Goal: Task Accomplishment & Management: Use online tool/utility

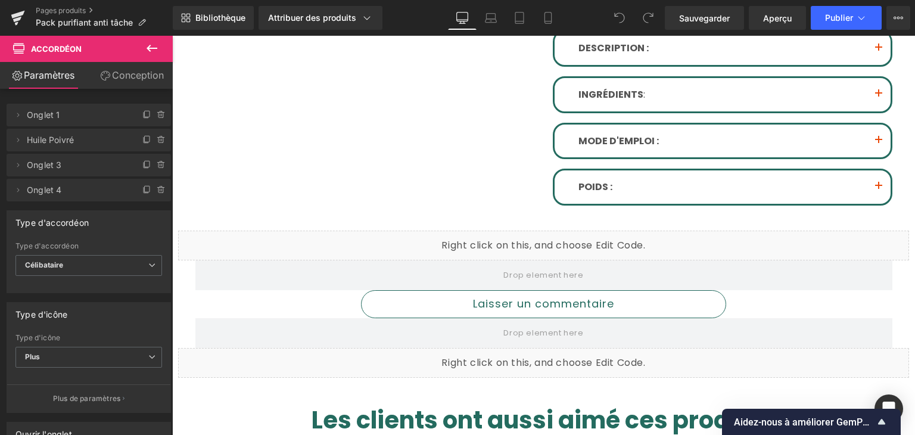
scroll to position [775, 0]
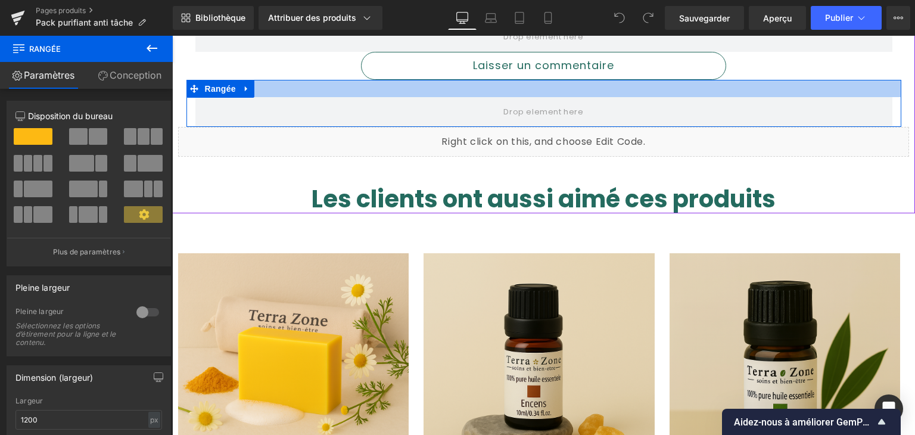
drag, startPoint x: 437, startPoint y: 75, endPoint x: 435, endPoint y: 92, distance: 17.4
click at [435, 92] on div at bounding box center [544, 88] width 715 height 17
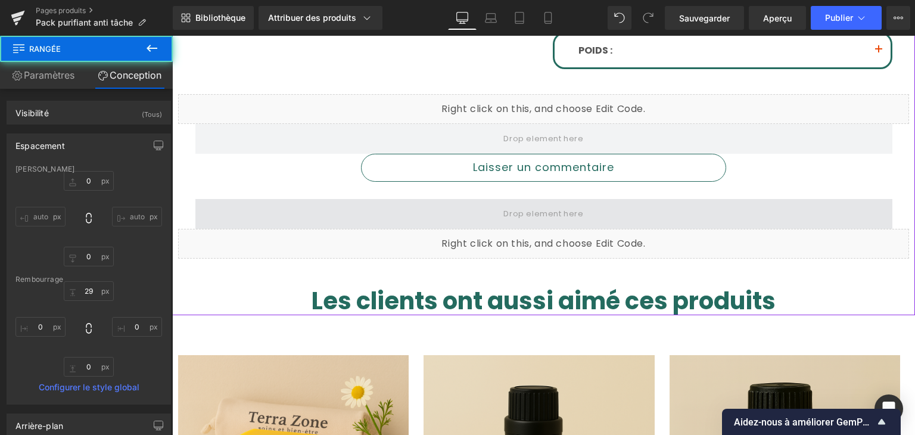
scroll to position [655, 0]
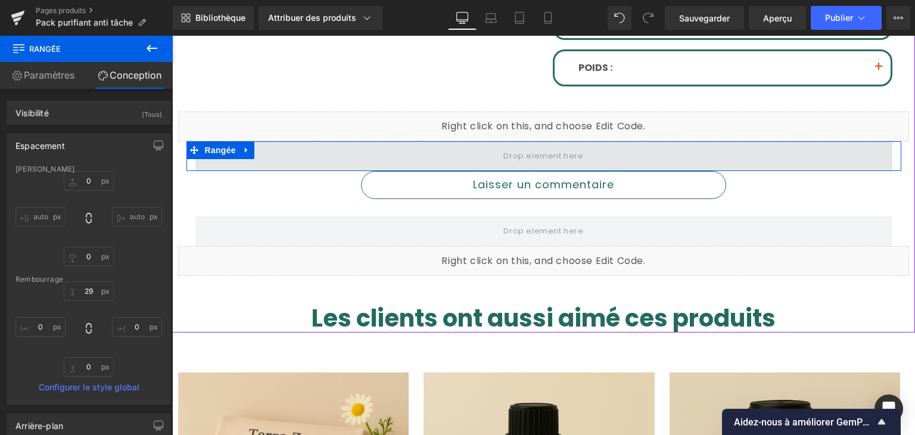
click at [353, 161] on span at bounding box center [543, 156] width 697 height 30
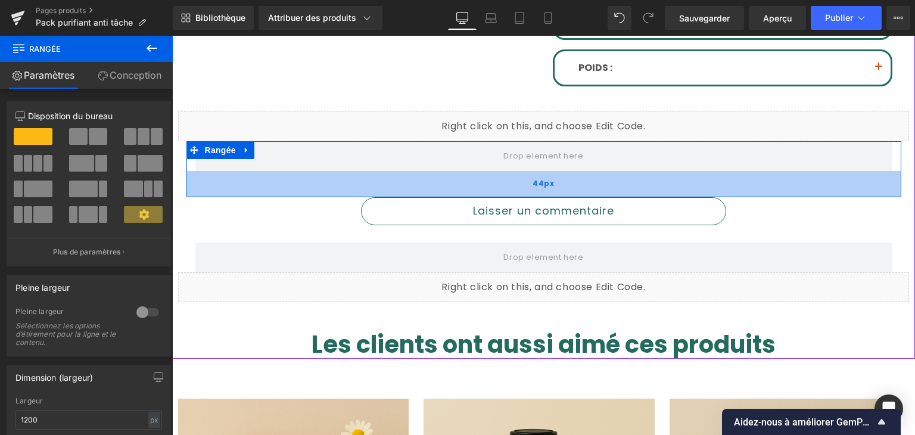
drag, startPoint x: 359, startPoint y: 166, endPoint x: 356, endPoint y: 192, distance: 26.4
click at [356, 192] on div "44px" at bounding box center [544, 184] width 715 height 26
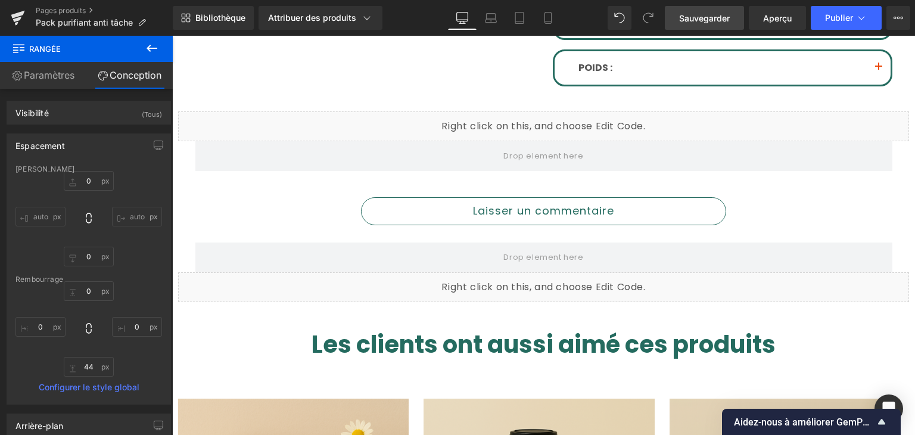
click at [725, 15] on font "Sauvegarder" at bounding box center [704, 18] width 51 height 10
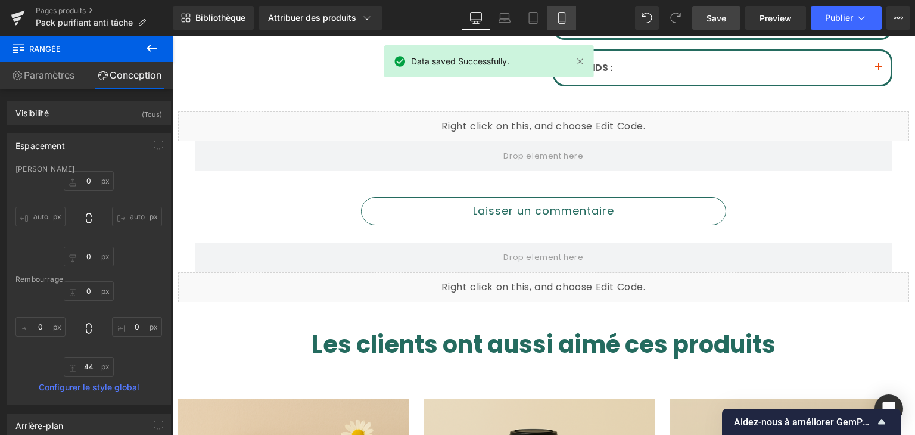
click at [542, 22] on link "Comprimé" at bounding box center [533, 18] width 29 height 24
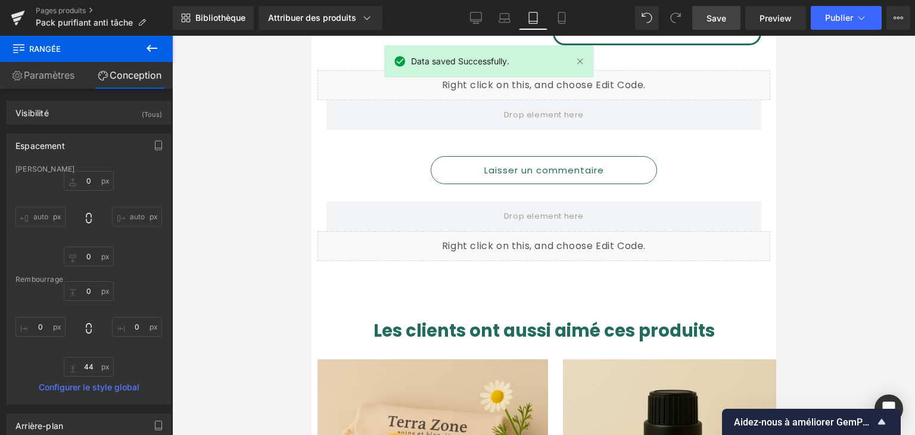
scroll to position [579, 0]
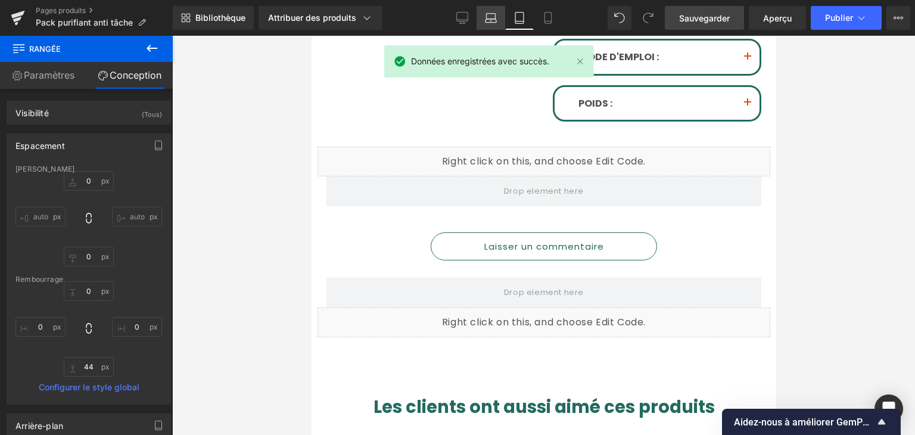
click at [488, 18] on icon at bounding box center [491, 18] width 12 height 12
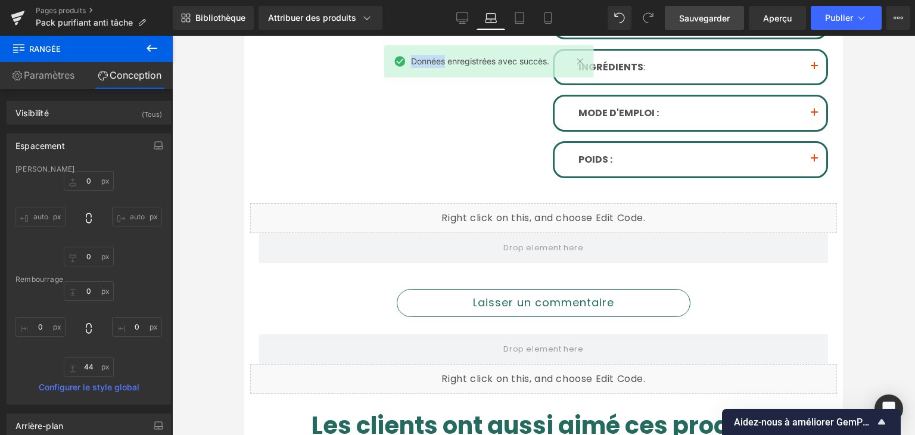
scroll to position [635, 0]
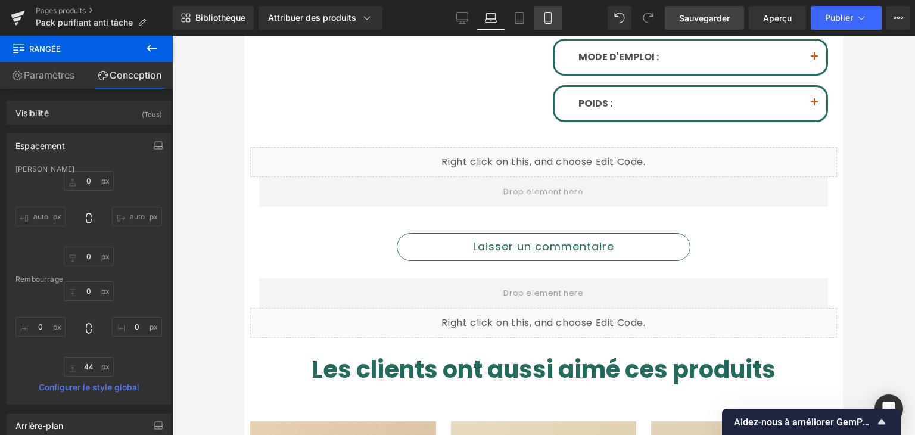
click at [537, 20] on link "Mobile" at bounding box center [548, 18] width 29 height 24
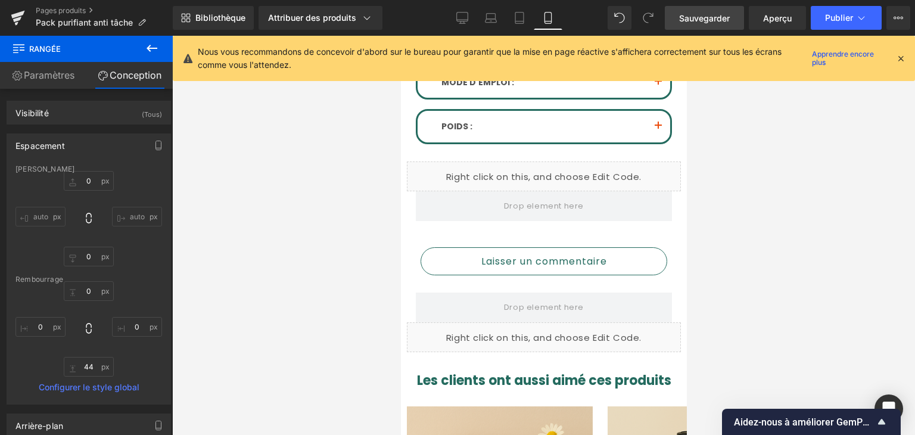
scroll to position [1008, 0]
click at [908, 53] on div "Nous vous recommandons de concevoir d'abord sur le bureau pour garantir que la …" at bounding box center [544, 58] width 742 height 45
click at [901, 57] on icon at bounding box center [901, 58] width 11 height 11
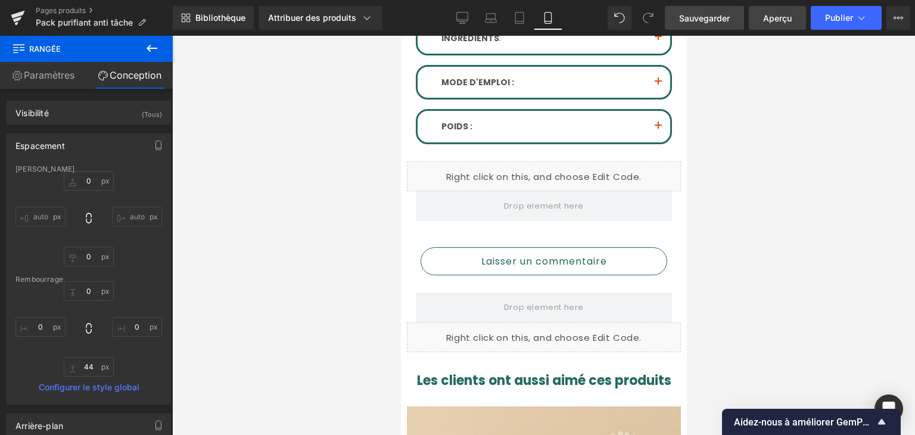
click at [765, 14] on font "Aperçu" at bounding box center [777, 18] width 29 height 10
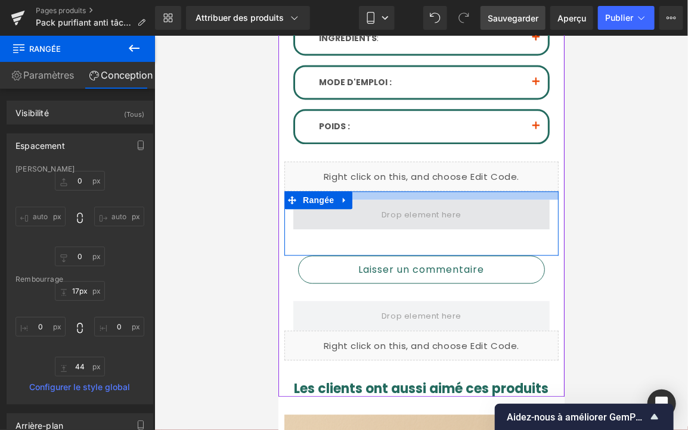
type input "27px"
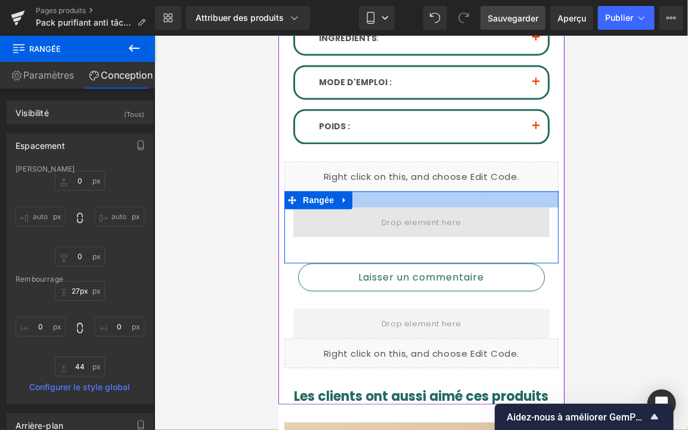
drag, startPoint x: 364, startPoint y: 170, endPoint x: 364, endPoint y: 186, distance: 16.1
click at [364, 191] on div at bounding box center [421, 199] width 274 height 16
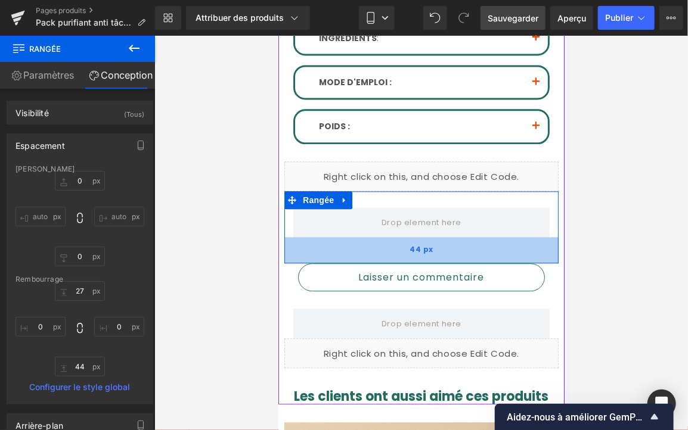
drag, startPoint x: 368, startPoint y: 241, endPoint x: 370, endPoint y: 229, distance: 12.2
click at [368, 241] on div "44 px" at bounding box center [421, 250] width 274 height 26
click at [368, 237] on div "44 px" at bounding box center [421, 250] width 274 height 26
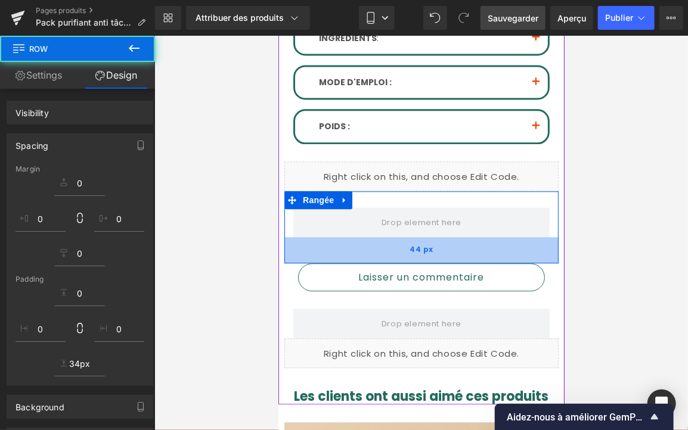
click at [369, 237] on div "44 px" at bounding box center [421, 250] width 274 height 26
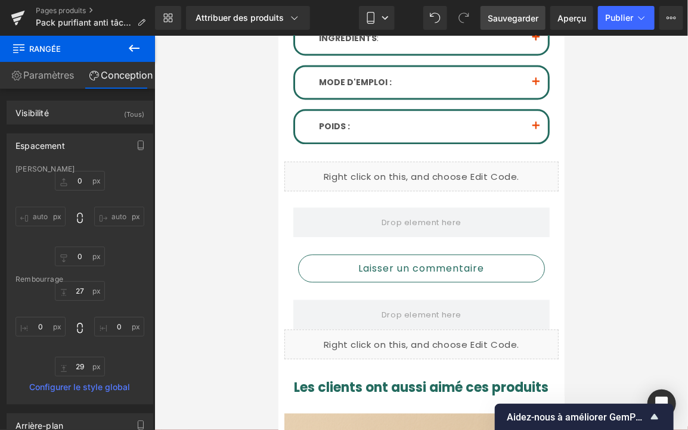
click at [498, 22] on font "Sauvegarder" at bounding box center [512, 18] width 51 height 10
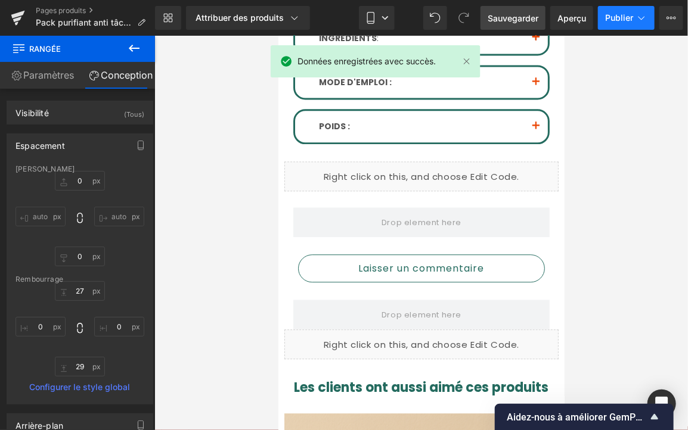
click at [620, 21] on font "Publier" at bounding box center [619, 18] width 28 height 10
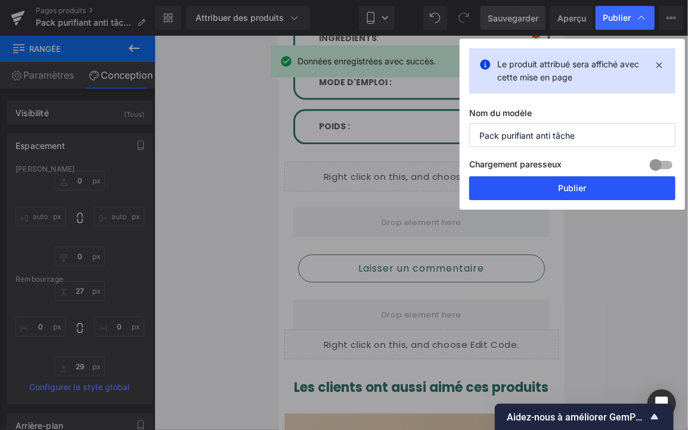
click at [580, 193] on font "Publier" at bounding box center [572, 188] width 28 height 11
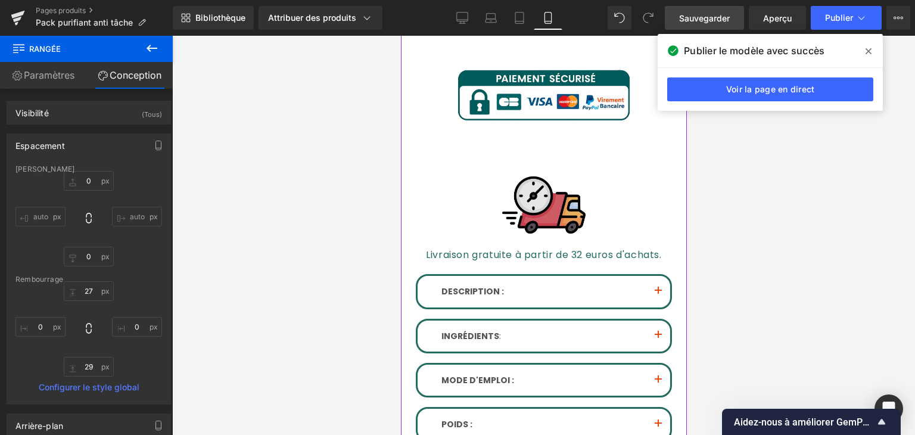
scroll to position [532, 0]
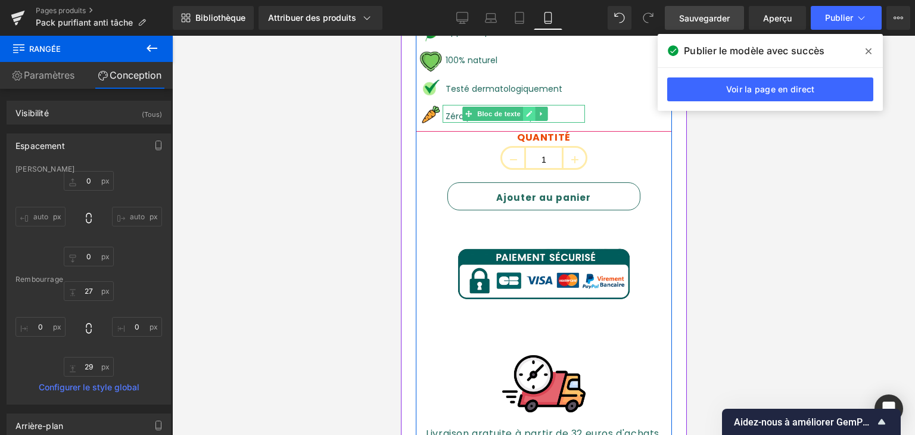
click at [524, 107] on link at bounding box center [529, 114] width 13 height 14
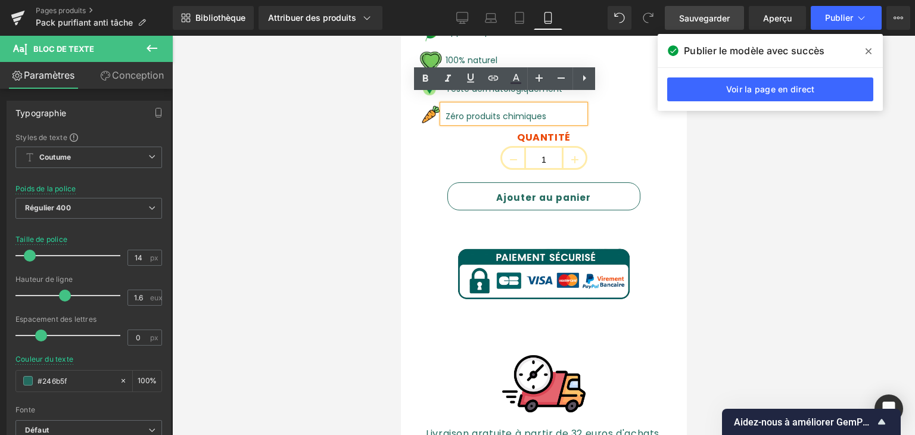
drag, startPoint x: 536, startPoint y: 105, endPoint x: 447, endPoint y: 108, distance: 88.8
click at [447, 110] on font "Zéro produits chimiques" at bounding box center [495, 116] width 101 height 12
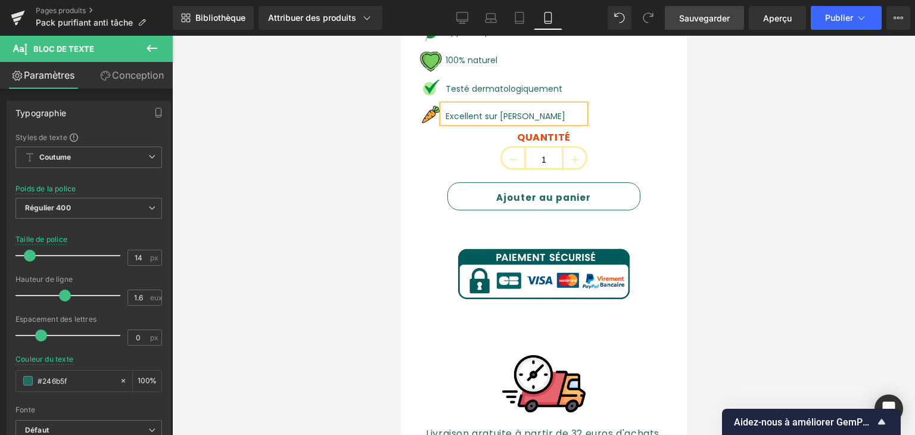
click at [694, 23] on span "Sauvegarder" at bounding box center [704, 18] width 51 height 13
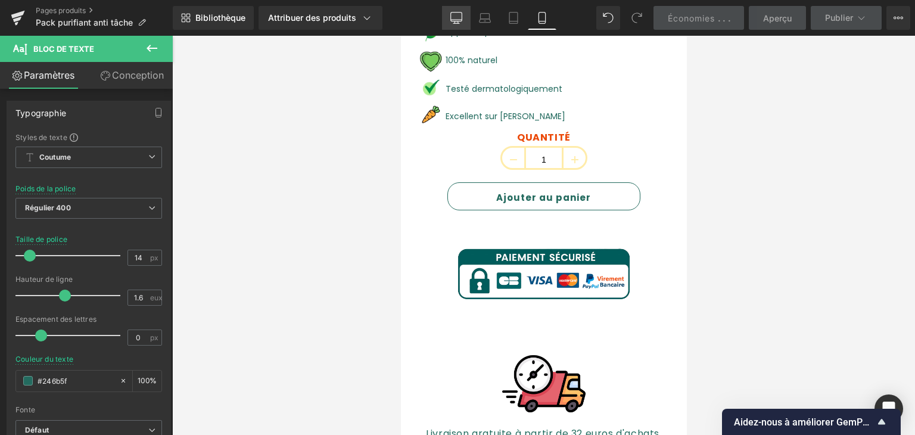
click at [455, 23] on icon at bounding box center [456, 18] width 12 height 12
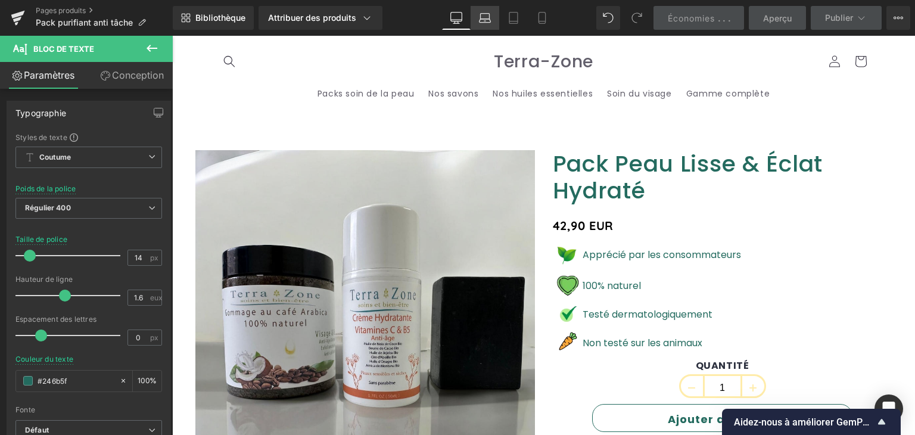
click at [491, 19] on icon at bounding box center [485, 21] width 11 height 4
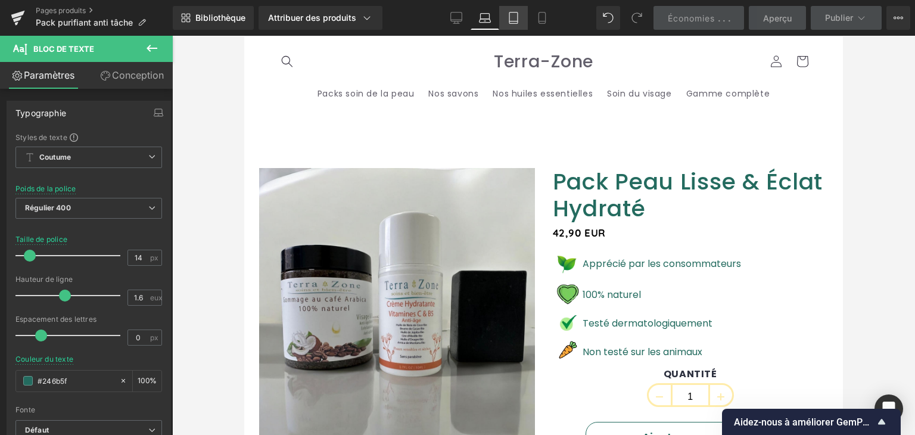
click at [523, 20] on link "Comprimé" at bounding box center [513, 18] width 29 height 24
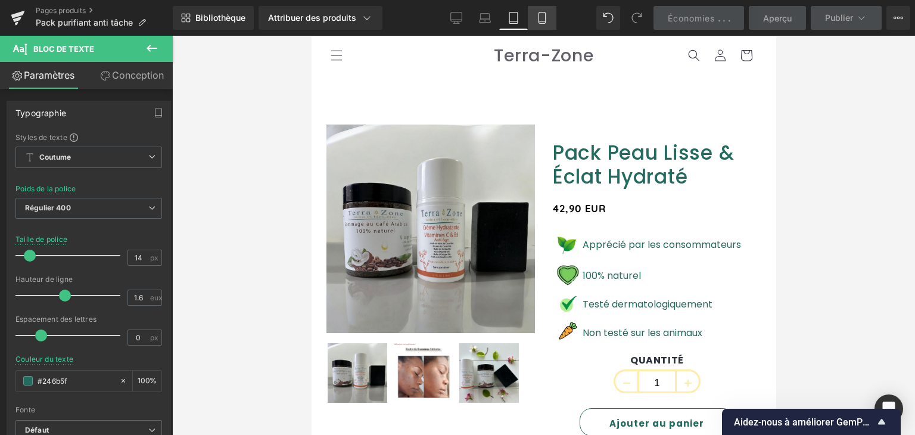
click at [542, 17] on icon at bounding box center [542, 18] width 12 height 12
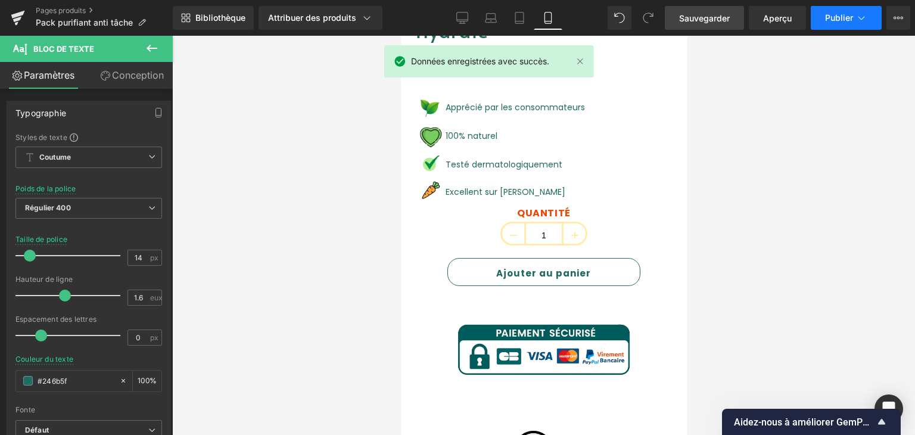
click at [832, 17] on font "Publier" at bounding box center [839, 18] width 28 height 10
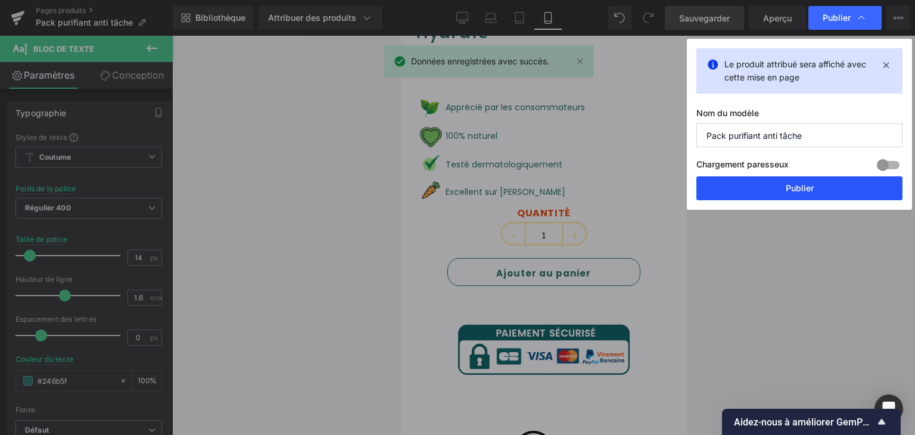
click at [802, 194] on button "Publier" at bounding box center [800, 188] width 206 height 24
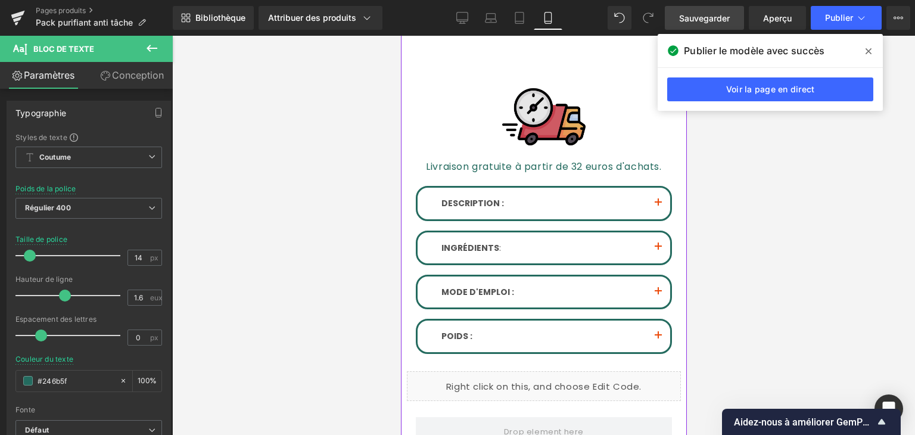
scroll to position [635, 0]
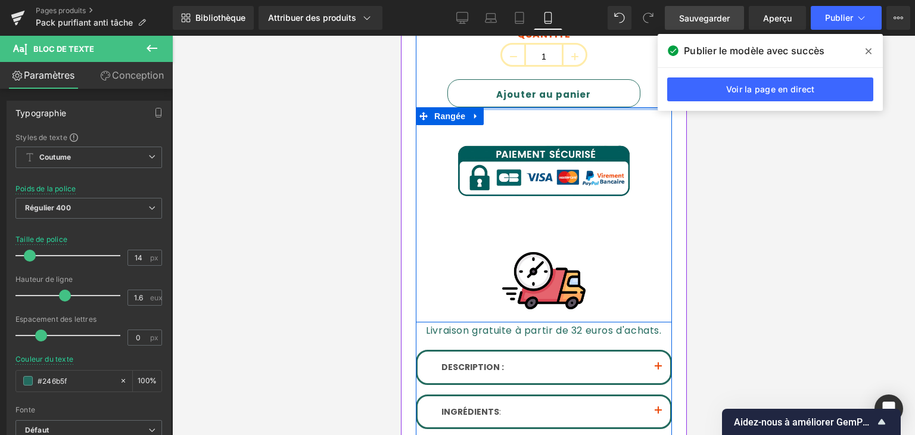
drag, startPoint x: 639, startPoint y: 98, endPoint x: 642, endPoint y: 91, distance: 7.5
click at [640, 96] on div "Pack Peau Lisse & Éclat Hydraté (P) Titre 42,90 EUR (P) Prix Image Apprécié par…" at bounding box center [543, 171] width 256 height 711
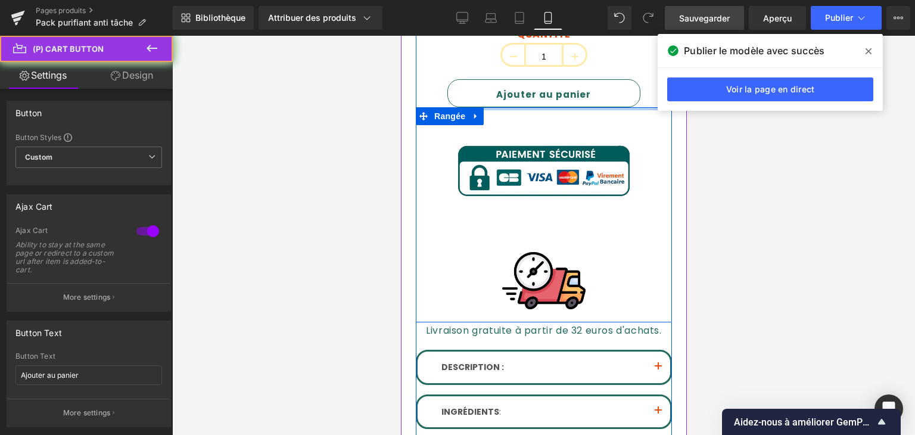
click at [646, 85] on div "Ajouter au panier" at bounding box center [543, 93] width 242 height 28
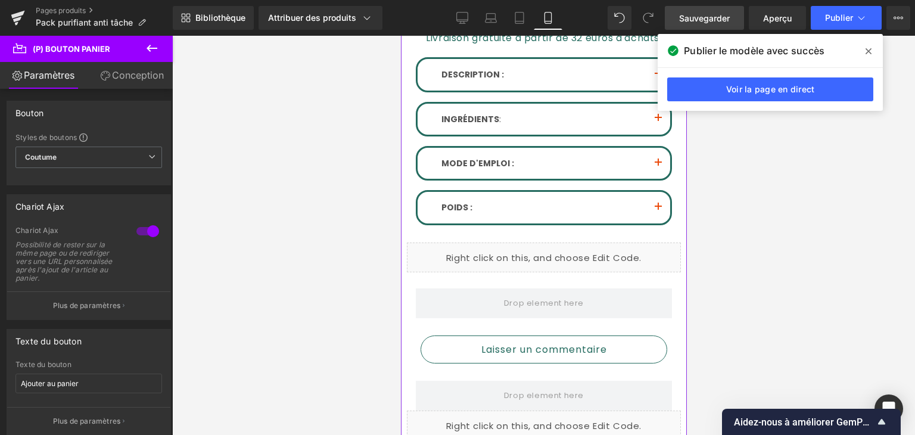
scroll to position [933, 0]
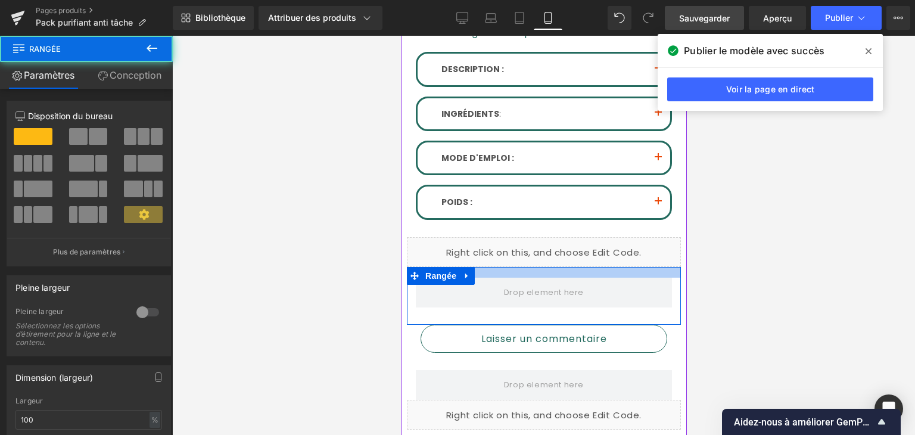
drag, startPoint x: 519, startPoint y: 250, endPoint x: 523, endPoint y: 244, distance: 6.9
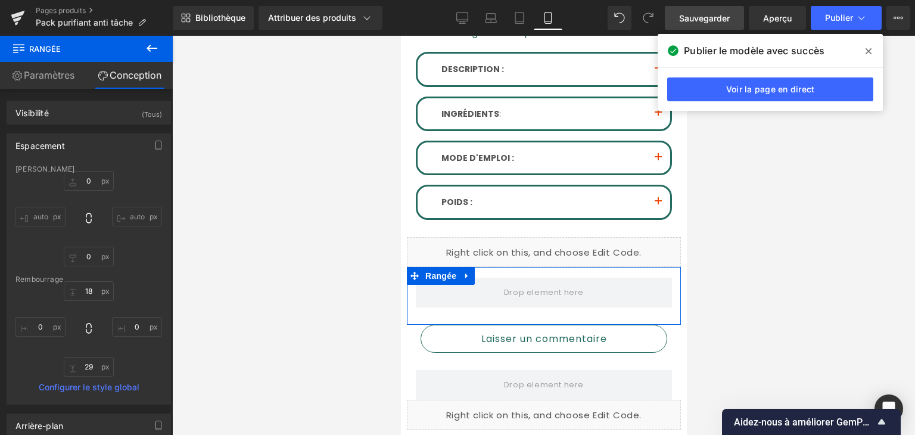
click at [725, 20] on font "Sauvegarder" at bounding box center [704, 18] width 51 height 10
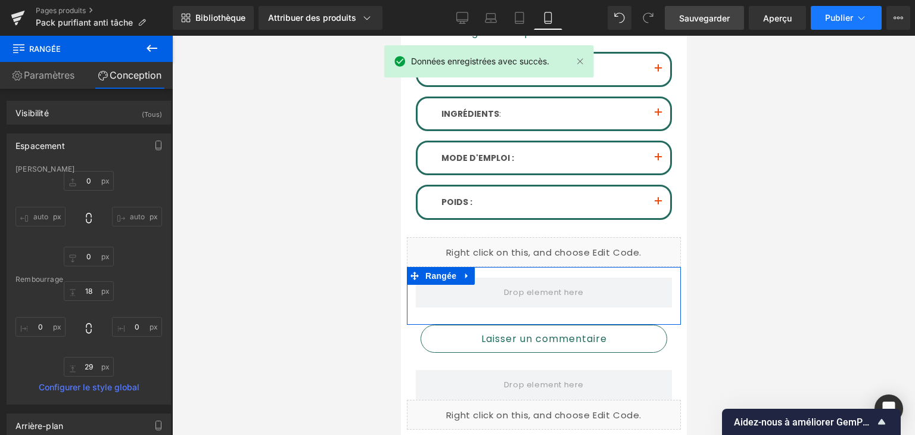
click at [845, 13] on font "Publier" at bounding box center [839, 18] width 28 height 10
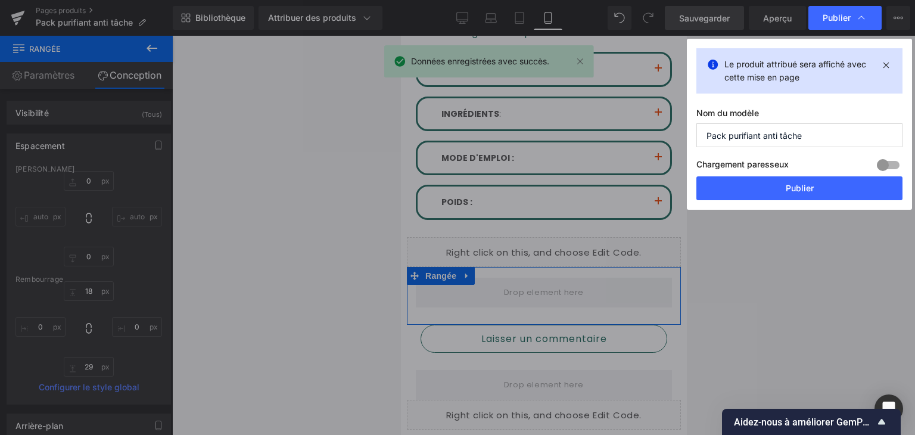
click at [788, 189] on font "Publier" at bounding box center [800, 188] width 28 height 10
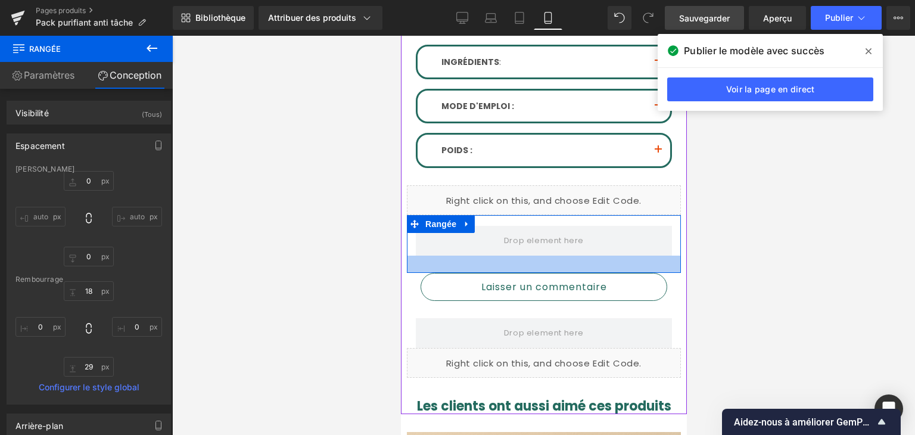
scroll to position [1052, 0]
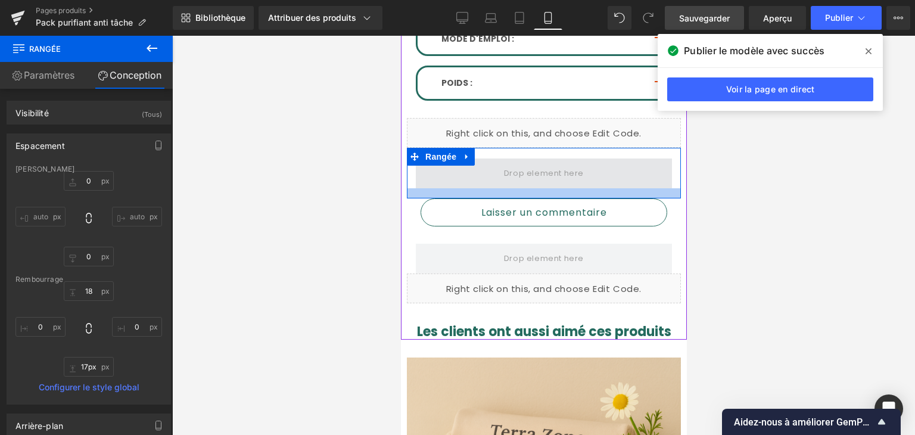
type input "18px"
drag, startPoint x: 540, startPoint y: 172, endPoint x: 545, endPoint y: 166, distance: 7.6
click at [545, 166] on div "Rangée" at bounding box center [543, 173] width 274 height 51
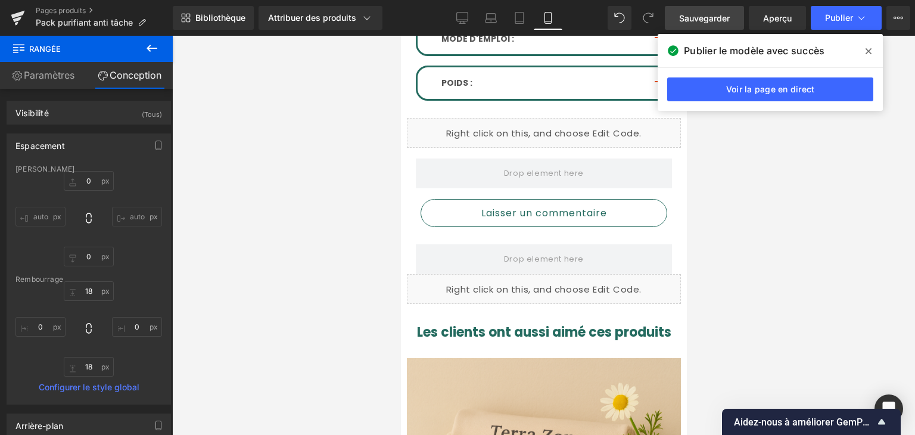
click at [872, 55] on span at bounding box center [868, 51] width 19 height 19
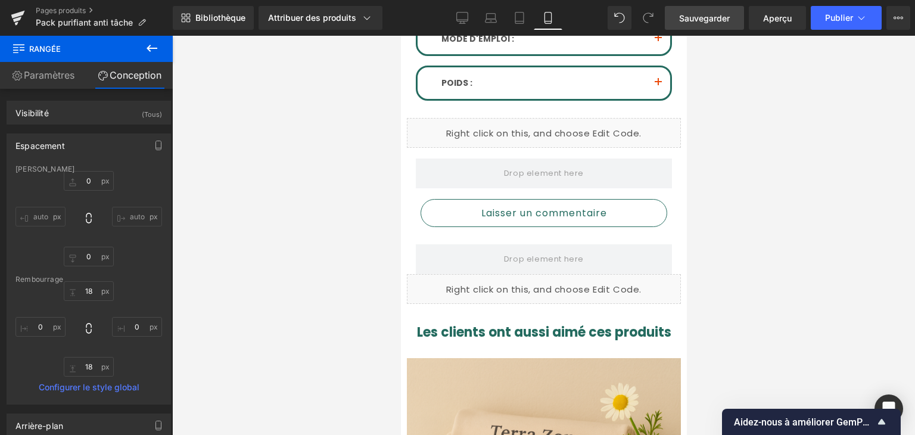
click at [698, 22] on font "Sauvegarder" at bounding box center [704, 18] width 51 height 10
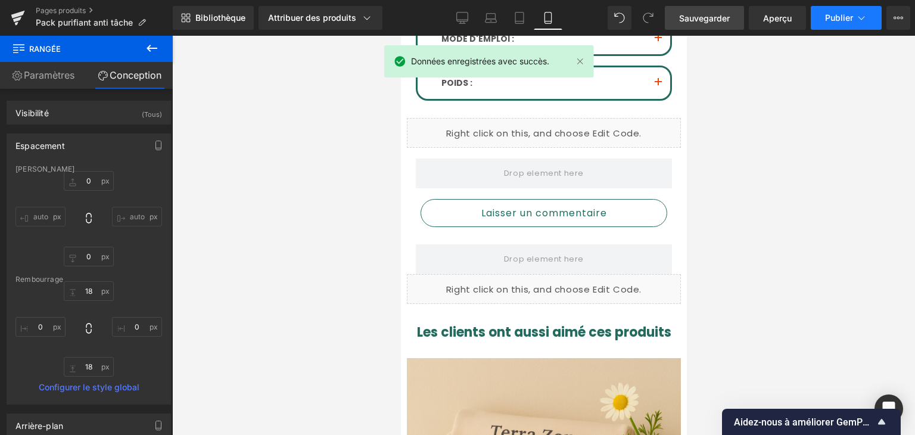
click at [825, 20] on font "Publier" at bounding box center [839, 18] width 28 height 10
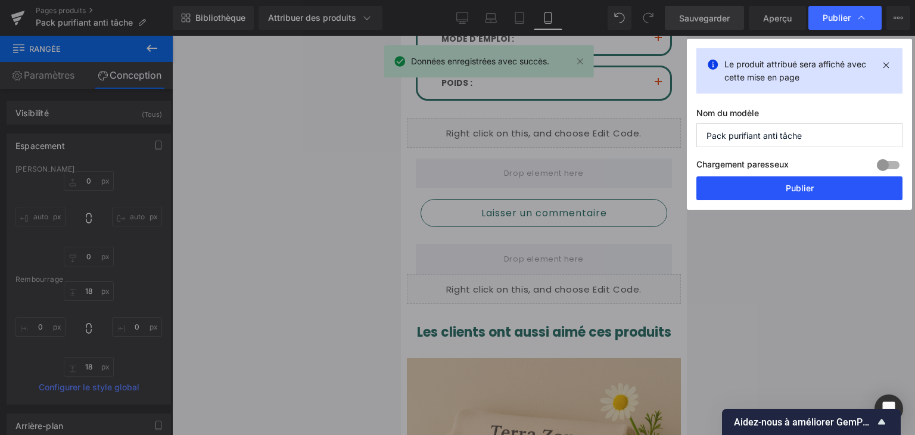
click at [806, 188] on font "Publier" at bounding box center [800, 188] width 28 height 10
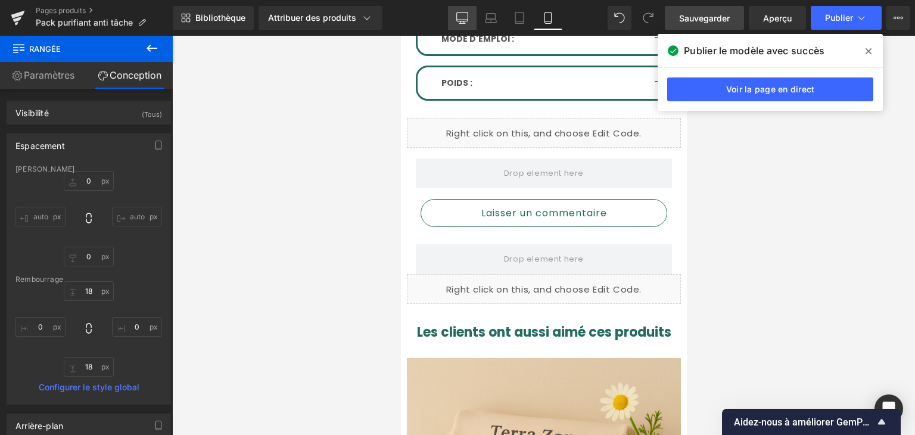
click at [474, 14] on link "Bureau" at bounding box center [462, 18] width 29 height 24
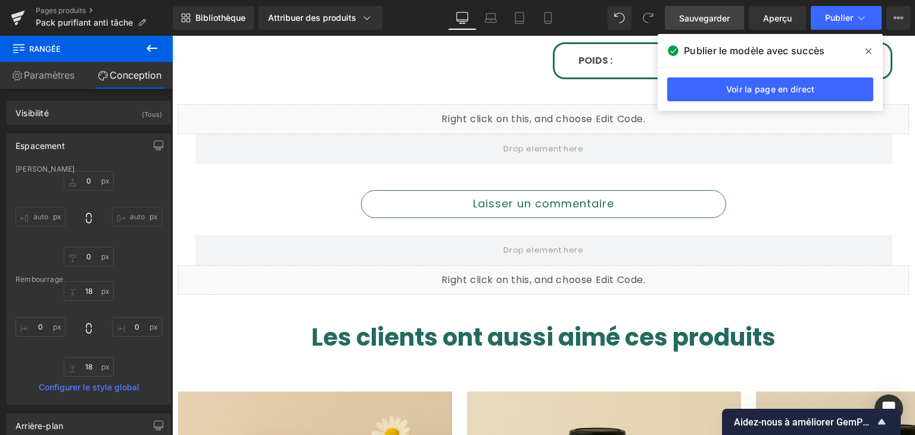
scroll to position [665, 0]
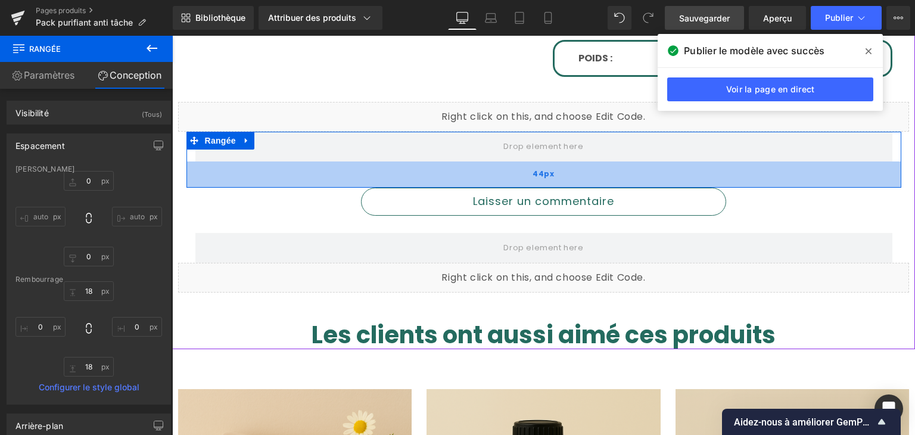
click at [501, 179] on div "44px" at bounding box center [544, 174] width 715 height 26
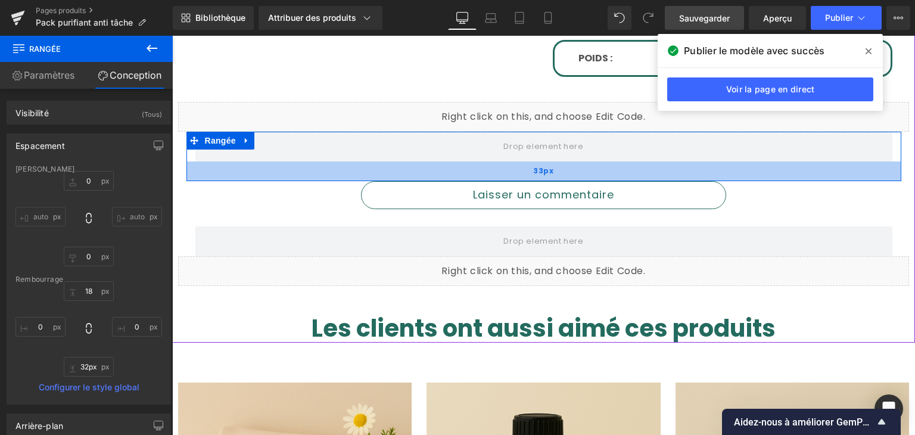
type input "29px"
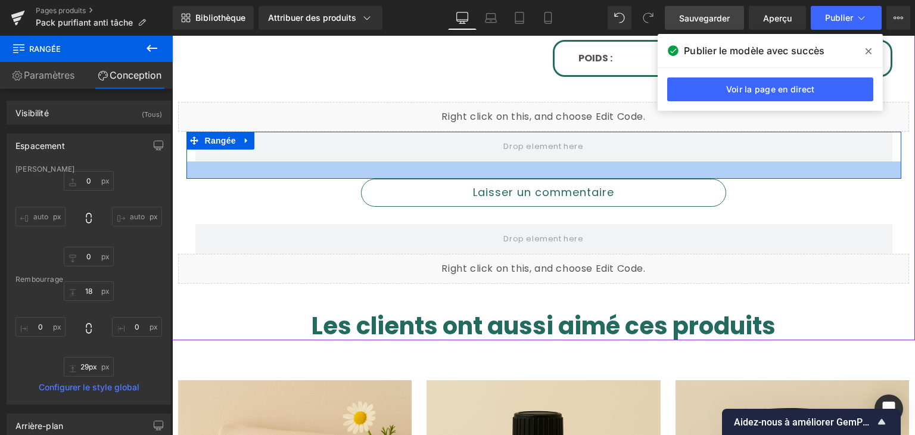
drag, startPoint x: 501, startPoint y: 179, endPoint x: 856, endPoint y: 43, distance: 380.3
click at [503, 170] on div at bounding box center [544, 169] width 715 height 17
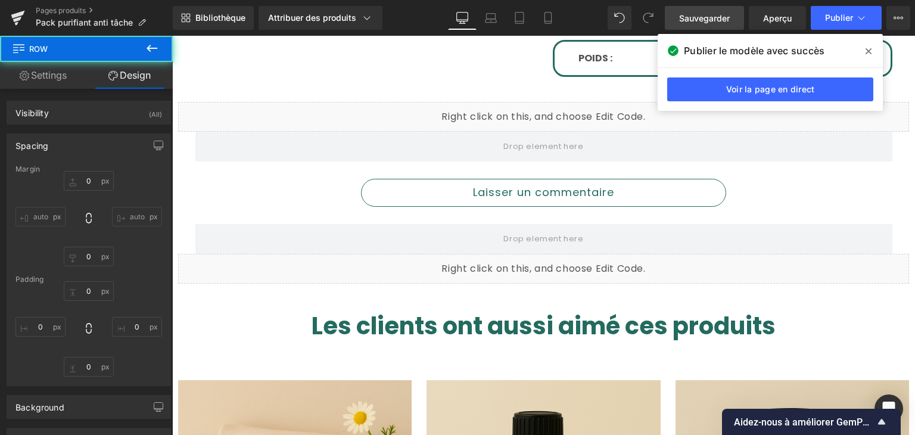
click at [684, 8] on link "Sauvegarder" at bounding box center [704, 18] width 79 height 24
type input "0"
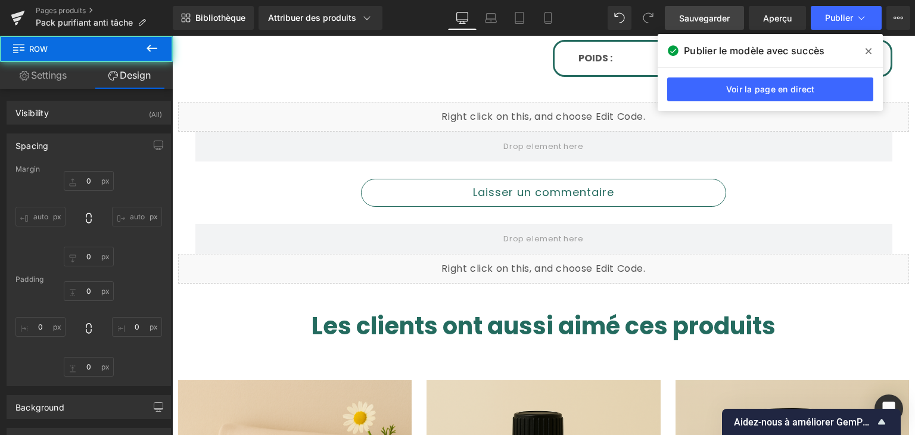
type input "0"
type input "29"
type input "0"
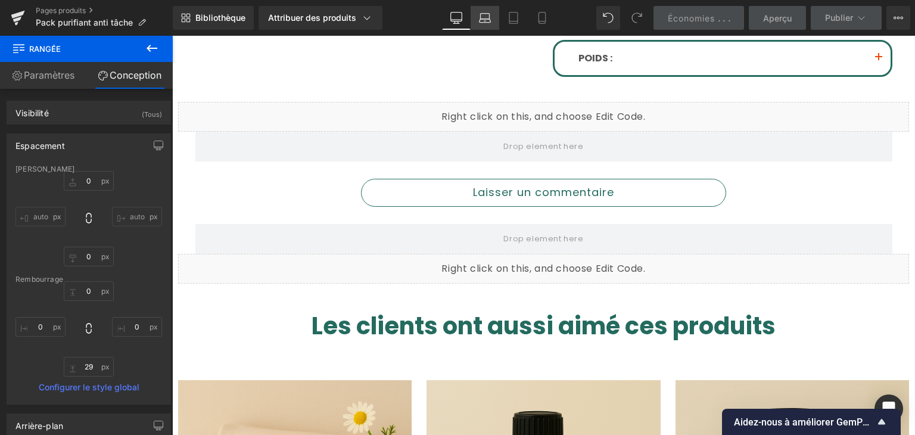
click at [496, 20] on link "Ordinateur portable" at bounding box center [485, 18] width 29 height 24
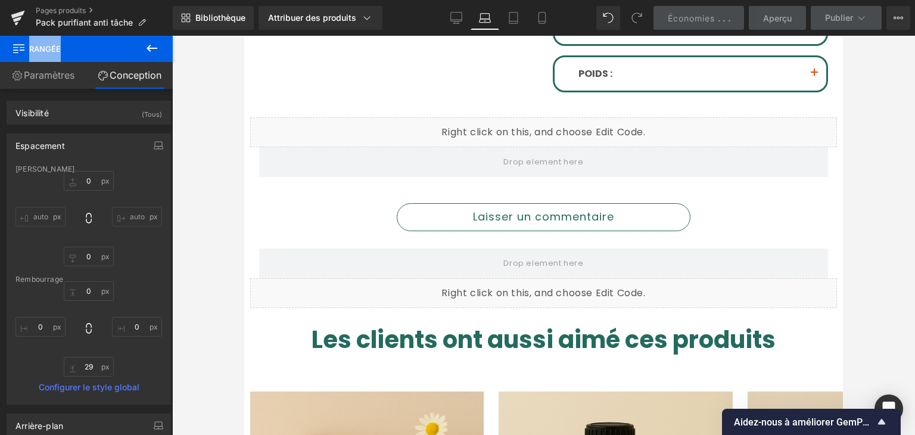
scroll to position [679, 0]
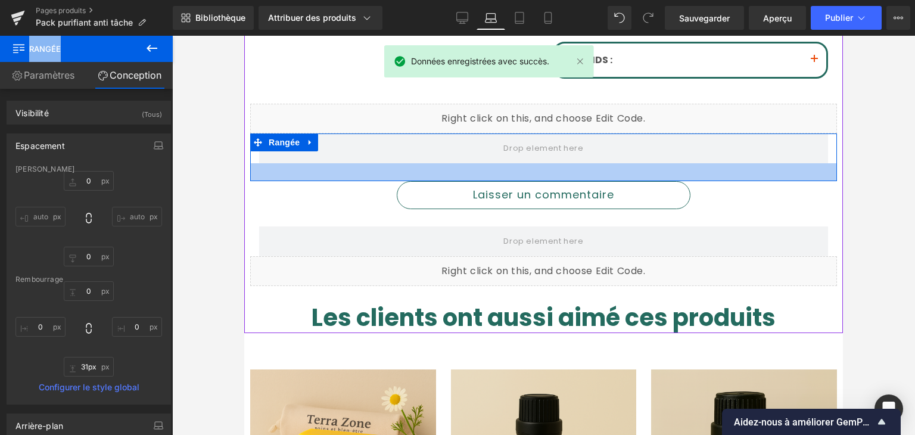
type input "30px"
drag, startPoint x: 470, startPoint y: 177, endPoint x: 471, endPoint y: 169, distance: 8.4
click at [471, 169] on div at bounding box center [543, 172] width 587 height 18
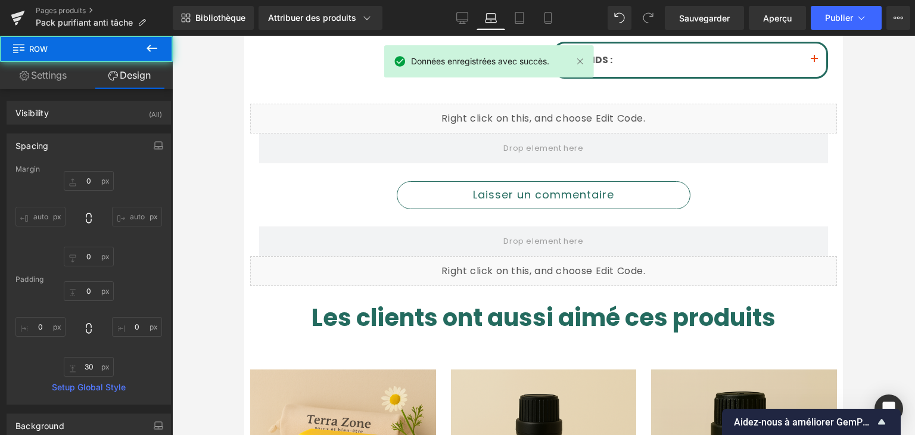
type input "0"
type input "30"
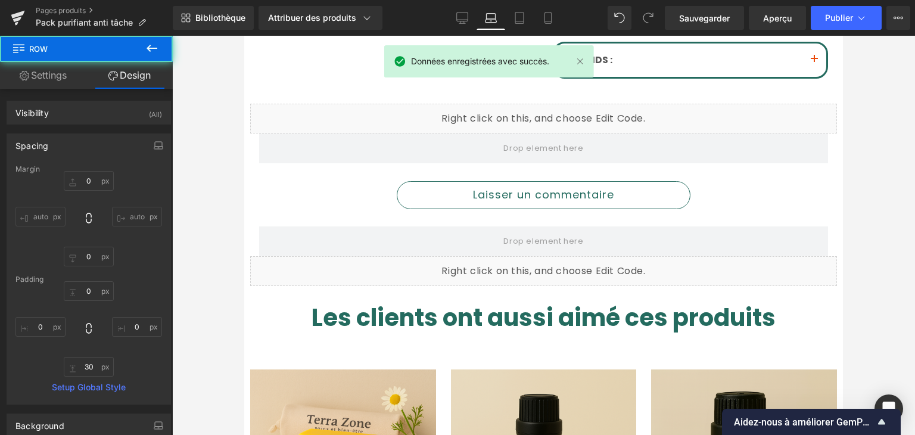
type input "0"
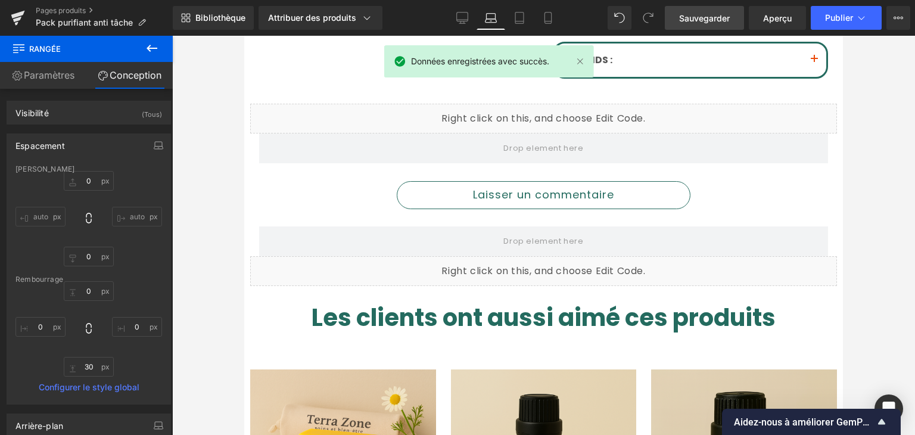
click at [688, 15] on font "Sauvegarder" at bounding box center [704, 18] width 51 height 10
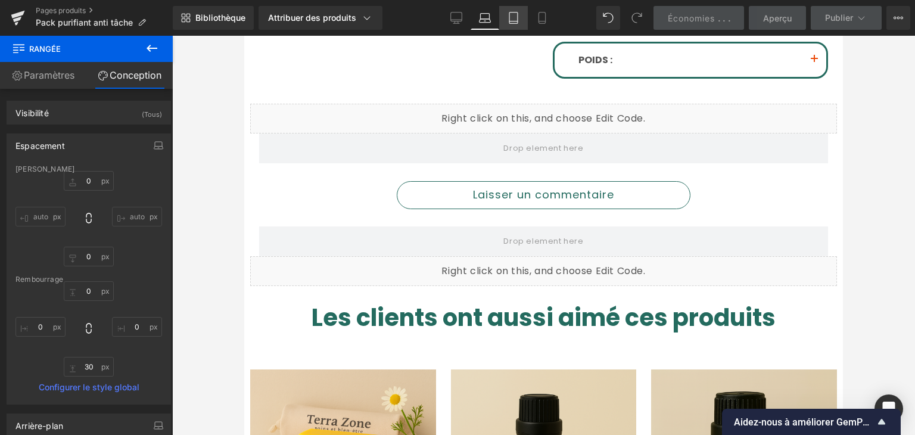
click at [528, 18] on link "Comprimé" at bounding box center [513, 18] width 29 height 24
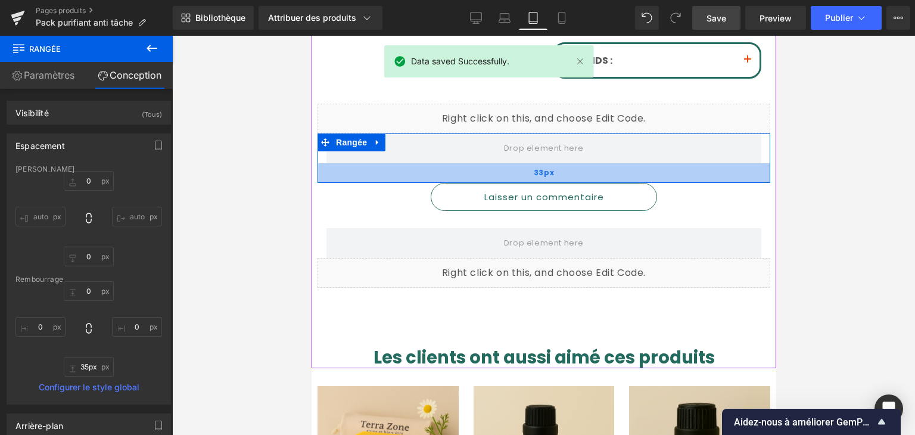
type input "33px"
drag, startPoint x: 528, startPoint y: 175, endPoint x: 525, endPoint y: 168, distance: 7.2
click at [525, 168] on div "33px" at bounding box center [543, 173] width 453 height 20
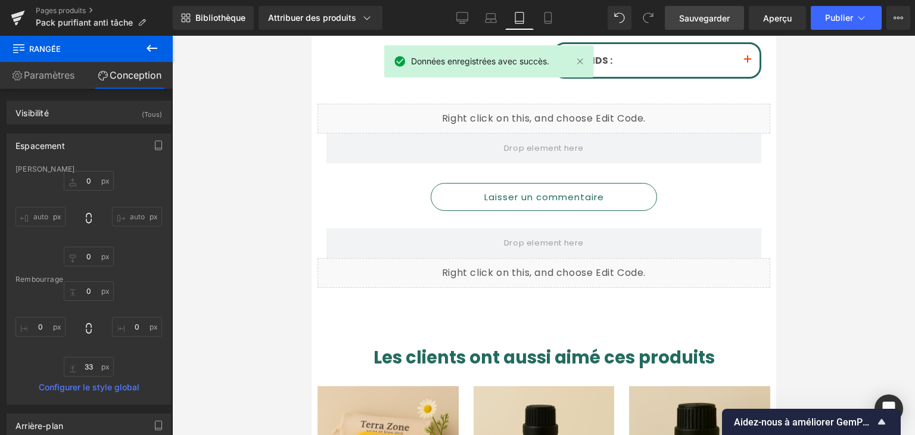
click at [715, 21] on font "Sauvegarder" at bounding box center [704, 18] width 51 height 10
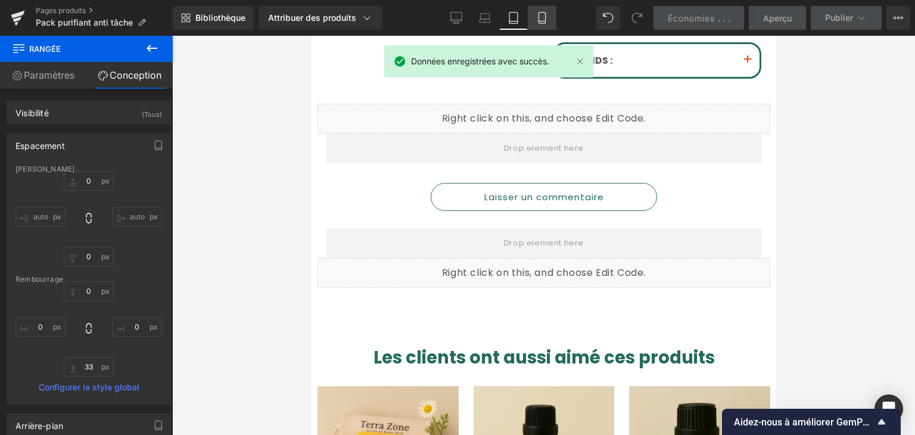
click at [552, 17] on link "Mobile" at bounding box center [542, 18] width 29 height 24
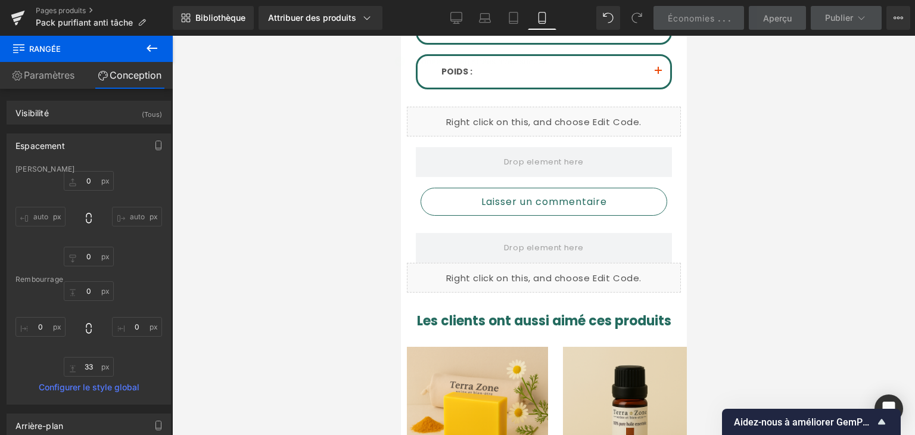
scroll to position [1052, 0]
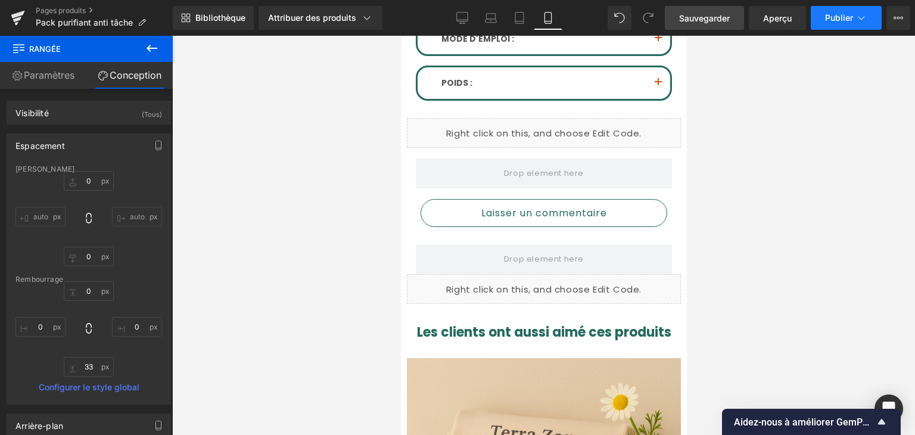
click at [846, 22] on font "Publier" at bounding box center [839, 18] width 28 height 10
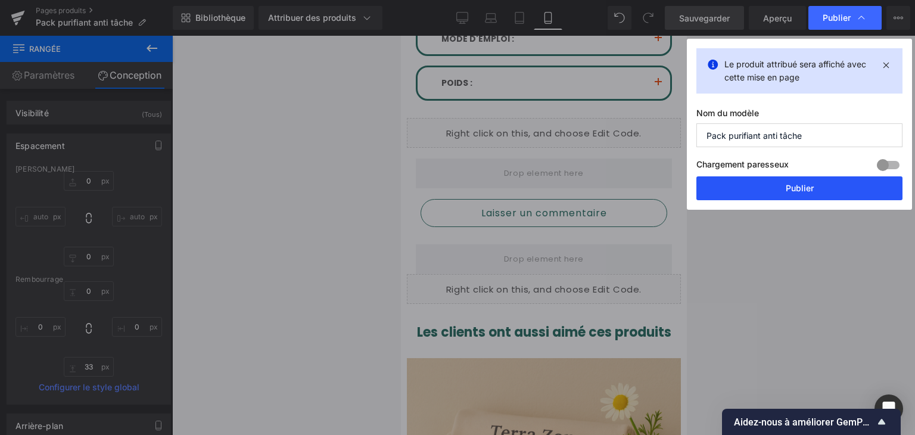
click at [820, 189] on button "Publier" at bounding box center [800, 188] width 206 height 24
click at [819, 190] on div at bounding box center [543, 235] width 743 height 399
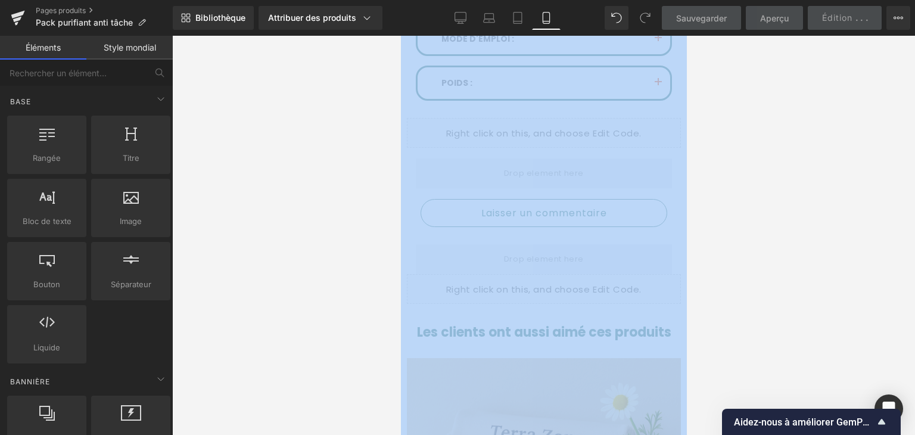
click at [346, 132] on div at bounding box center [543, 235] width 743 height 399
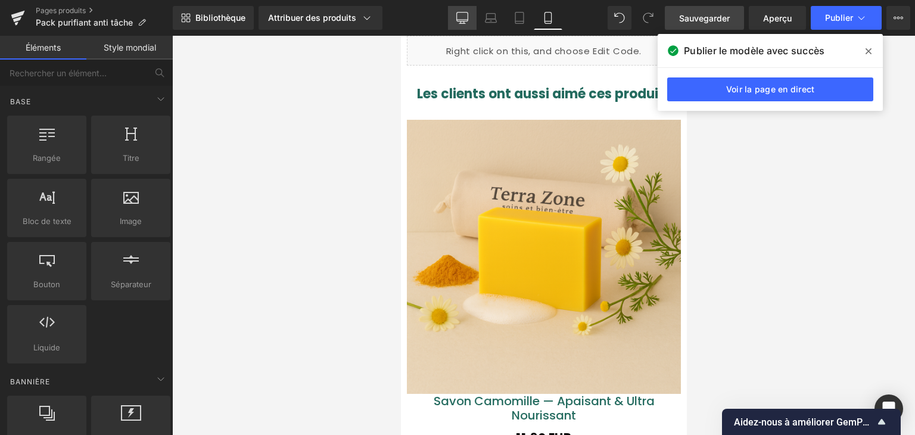
click at [467, 14] on icon at bounding box center [462, 18] width 12 height 12
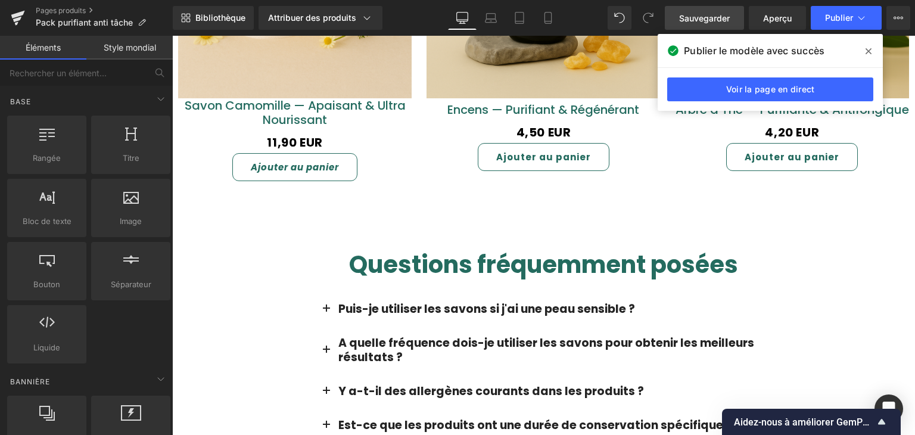
scroll to position [1318, 0]
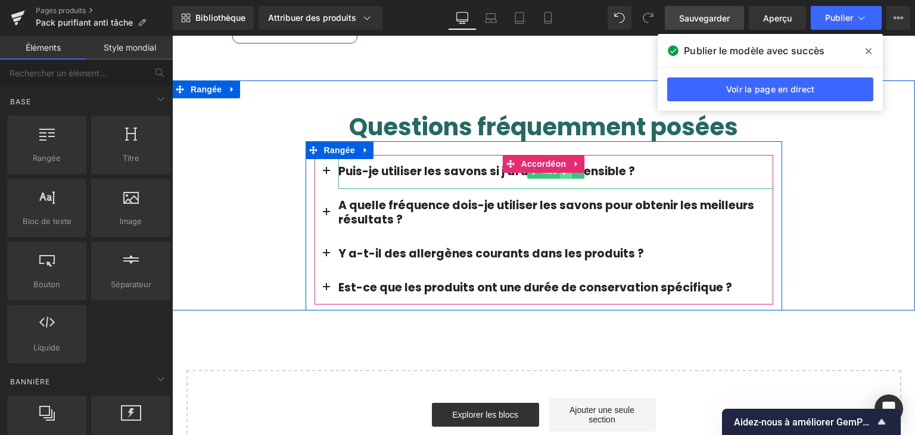
click at [560, 168] on link at bounding box center [566, 171] width 13 height 14
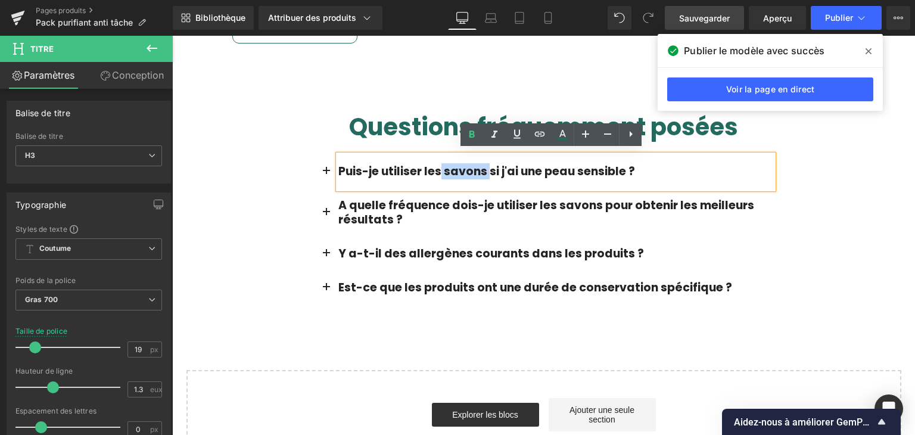
drag, startPoint x: 474, startPoint y: 165, endPoint x: 428, endPoint y: 164, distance: 46.5
click at [428, 164] on font "Puis-je utiliser les savons si j'ai une peau sensible ?" at bounding box center [486, 171] width 297 height 16
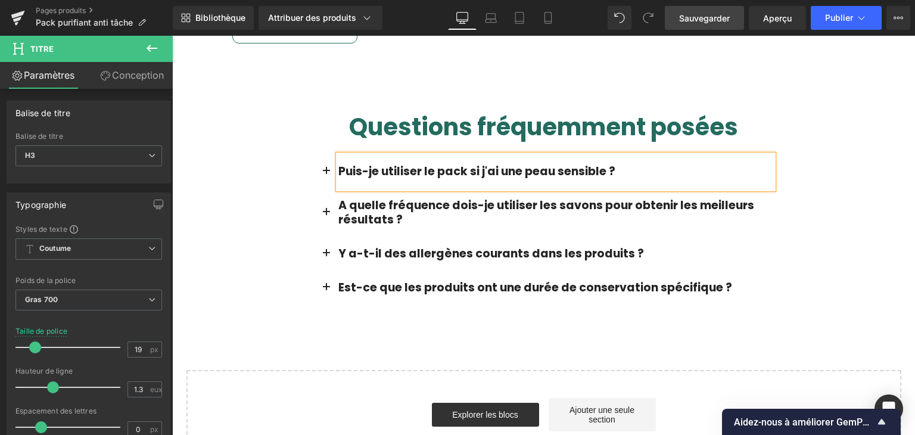
click at [713, 18] on font "Sauvegarder" at bounding box center [704, 18] width 51 height 10
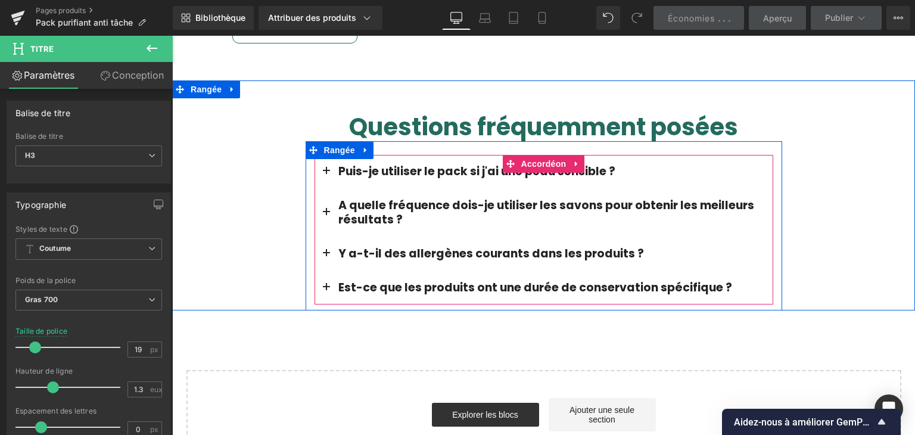
click at [327, 175] on span "button" at bounding box center [327, 175] width 0 height 0
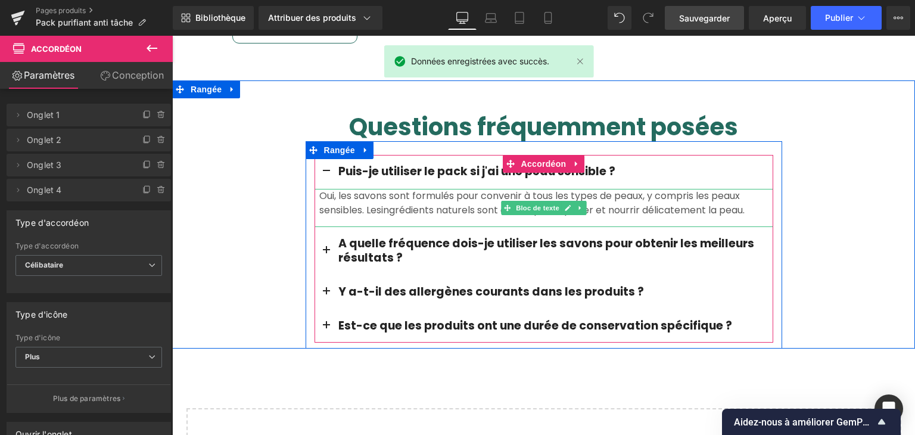
click at [379, 191] on font "Oui, les savons sont formulés pour convenir à tous les types de peaux, y compri…" at bounding box center [529, 203] width 421 height 28
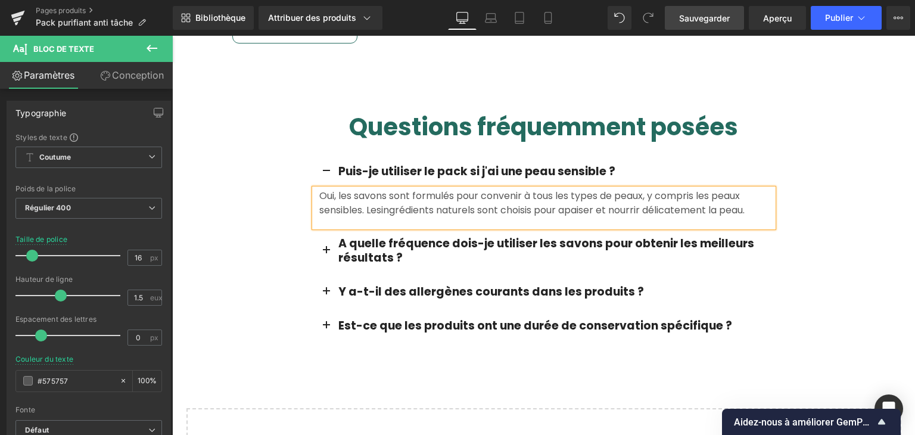
click at [368, 196] on font "Oui, les savons sont formulés pour convenir à tous les types de peaux, y compri…" at bounding box center [529, 203] width 421 height 28
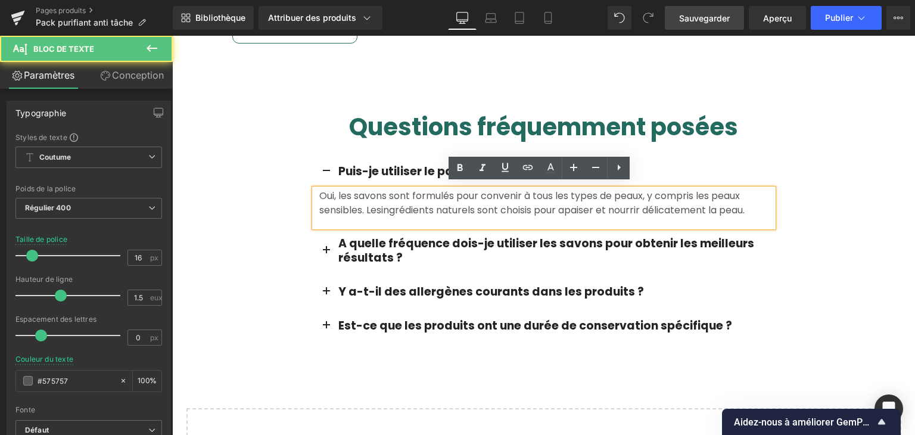
click at [381, 189] on font "Oui, les savons sont formulés pour convenir à tous les types de peaux, y compri…" at bounding box center [529, 203] width 421 height 28
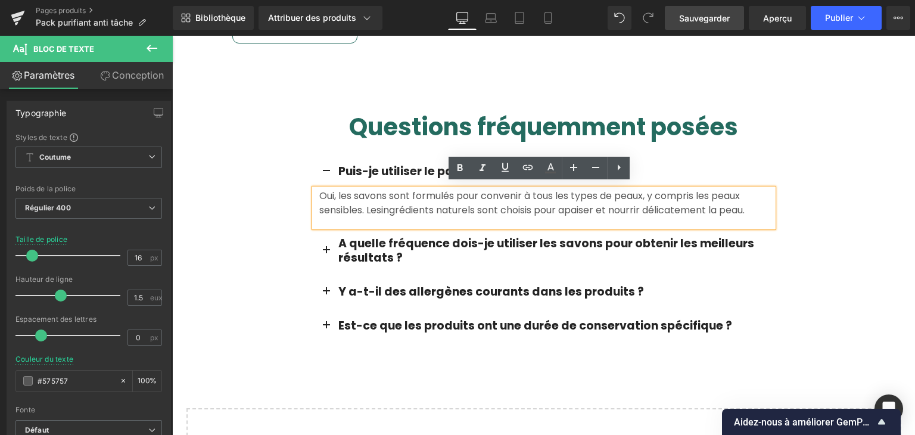
click at [378, 194] on font "Oui, les savons sont formulés pour convenir à tous les types de peaux, y compri…" at bounding box center [529, 203] width 421 height 28
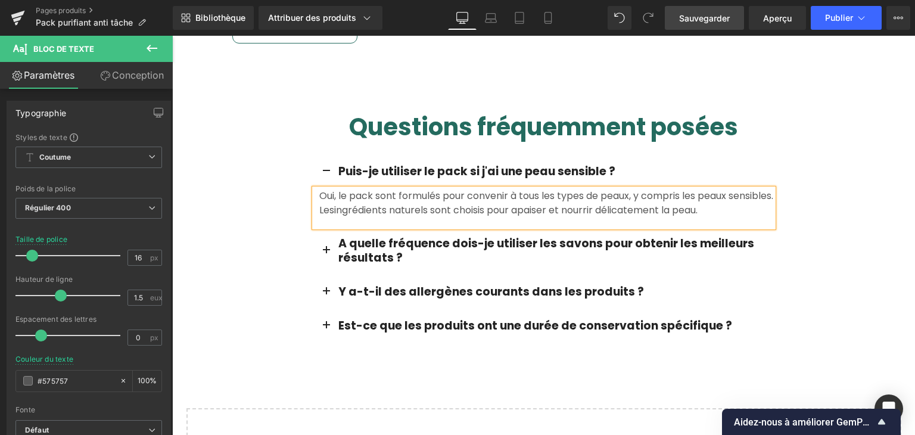
click at [381, 191] on font "Oui, le pack sont formulés pour convenir à tous les types de peaux, y compris l…" at bounding box center [546, 203] width 454 height 28
click at [418, 195] on font "Oui, le pack est formulés pour convenir à tous les types de peaux, y compris le…" at bounding box center [543, 203] width 448 height 28
click at [709, 17] on font "Sauvegarder" at bounding box center [704, 18] width 51 height 10
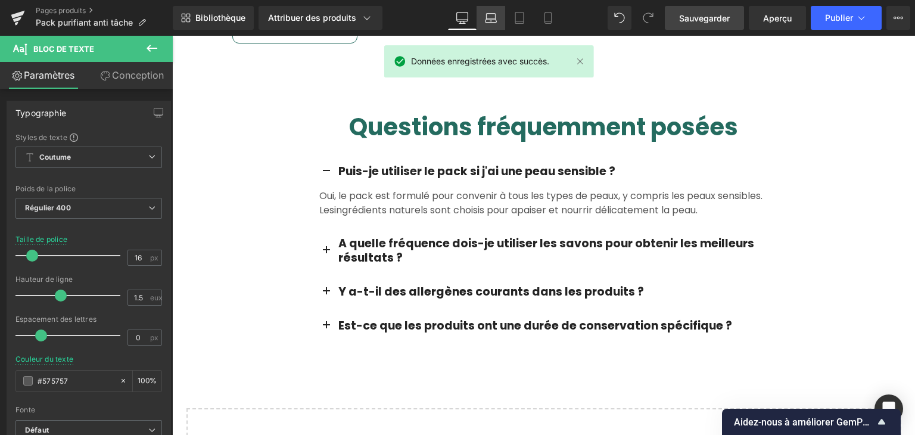
click at [485, 18] on icon at bounding box center [491, 18] width 12 height 12
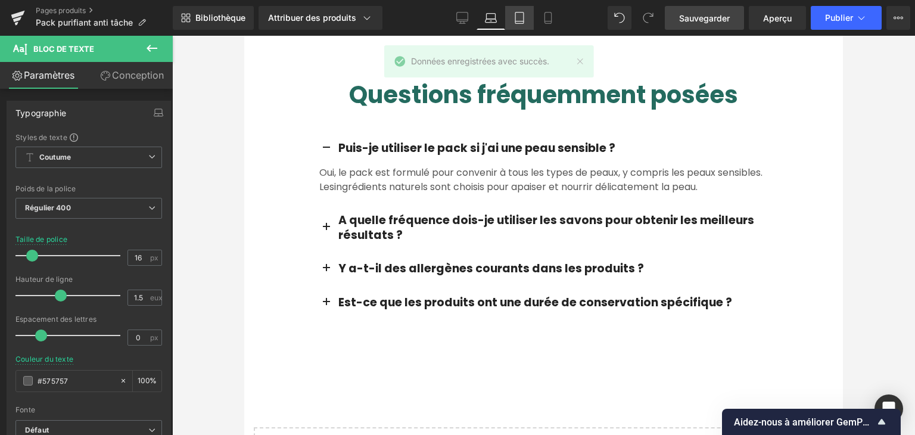
click at [521, 13] on icon at bounding box center [519, 18] width 8 height 11
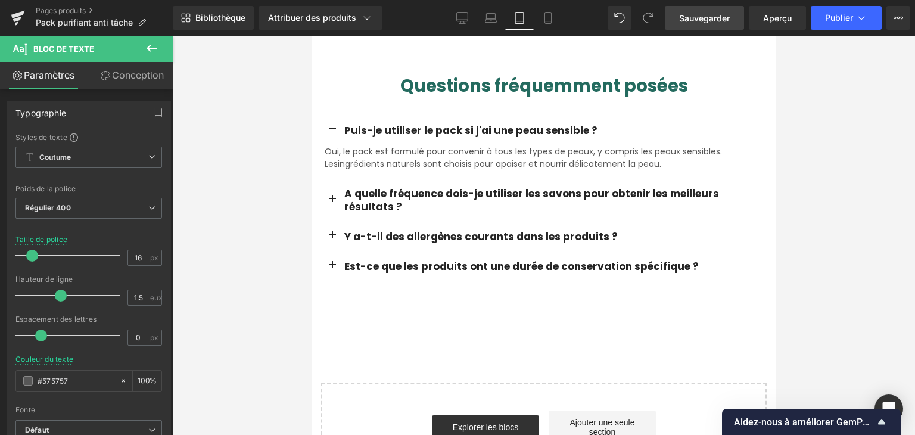
scroll to position [1319, 0]
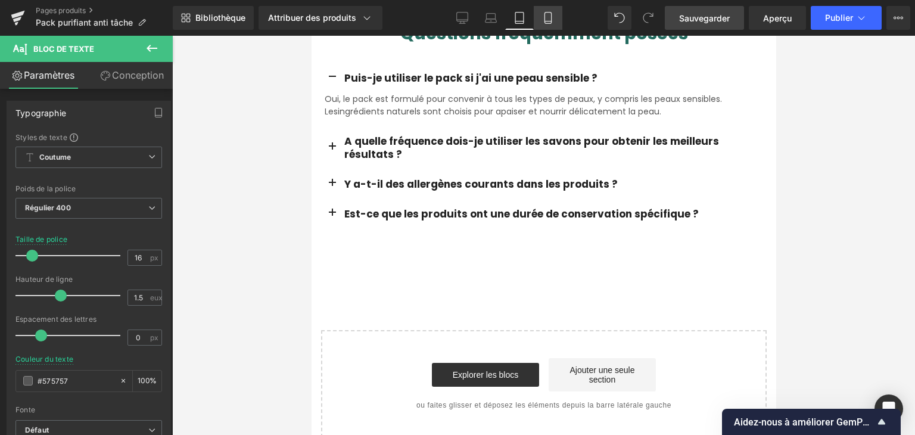
click at [542, 16] on icon at bounding box center [548, 18] width 12 height 12
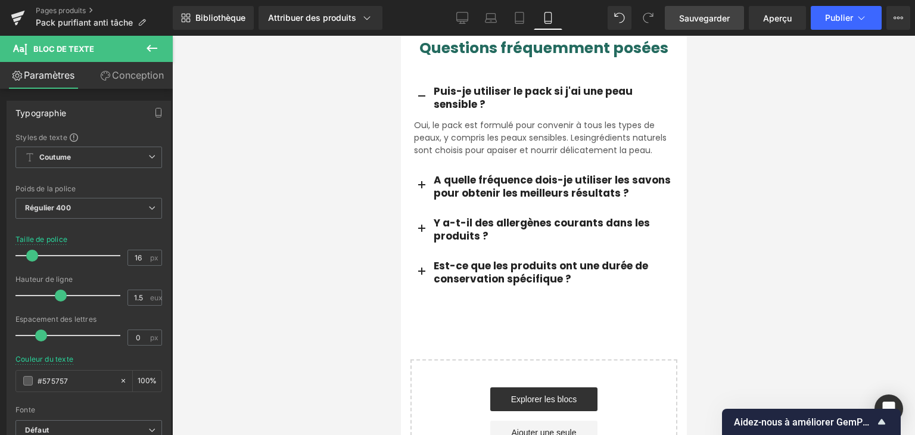
scroll to position [1754, 0]
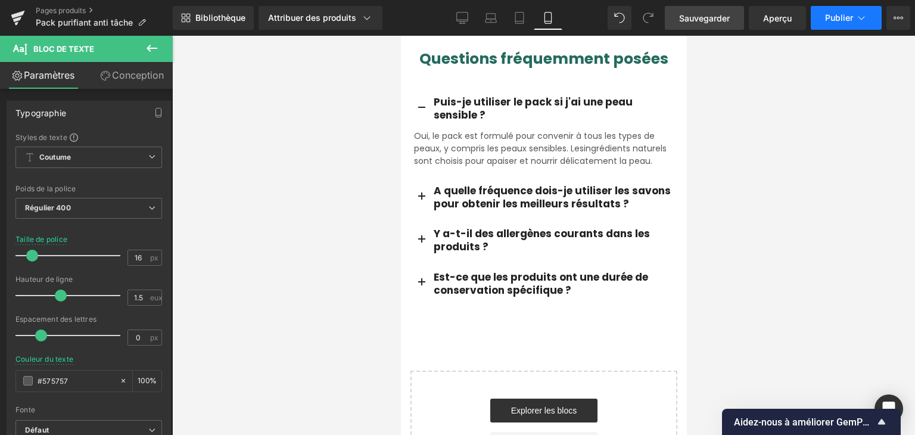
click at [843, 21] on font "Publier" at bounding box center [839, 18] width 28 height 10
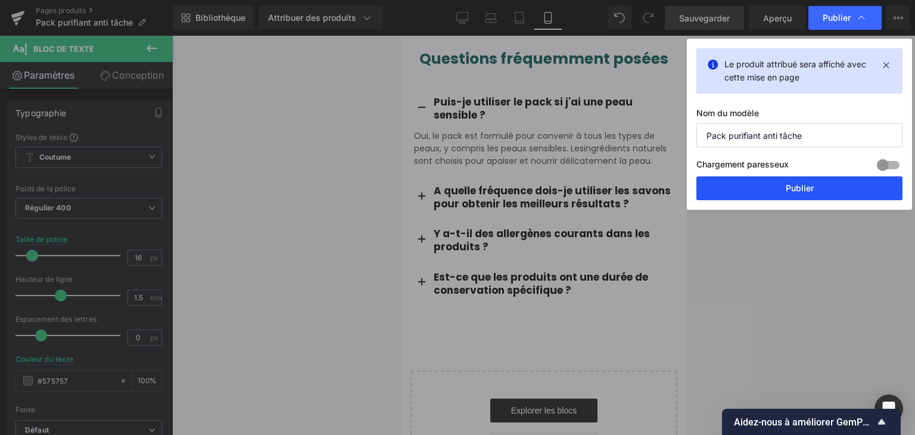
click at [818, 189] on button "Publier" at bounding box center [800, 188] width 206 height 24
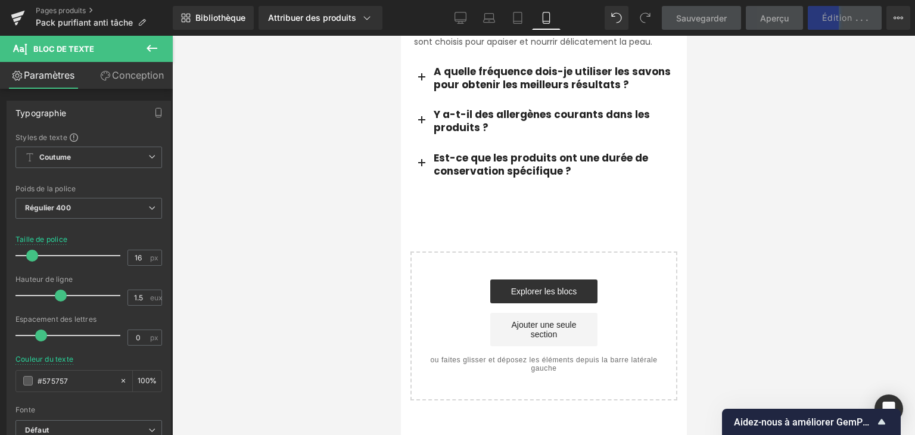
click at [421, 124] on span "button" at bounding box center [421, 124] width 0 height 0
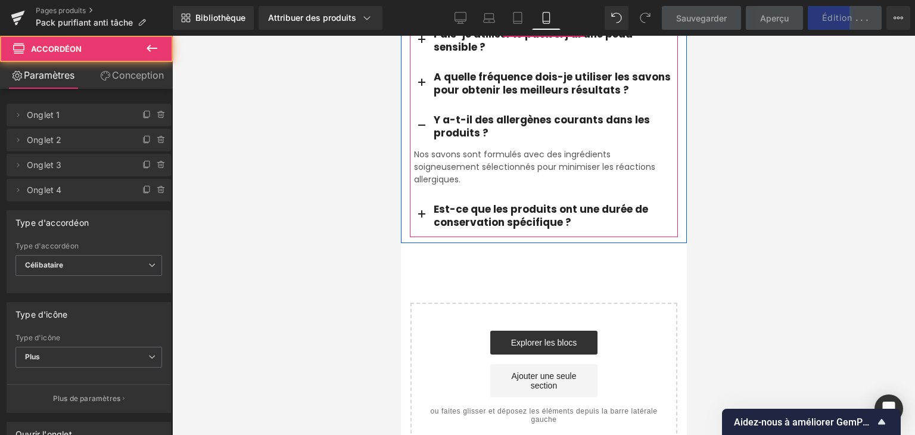
scroll to position [1826, 0]
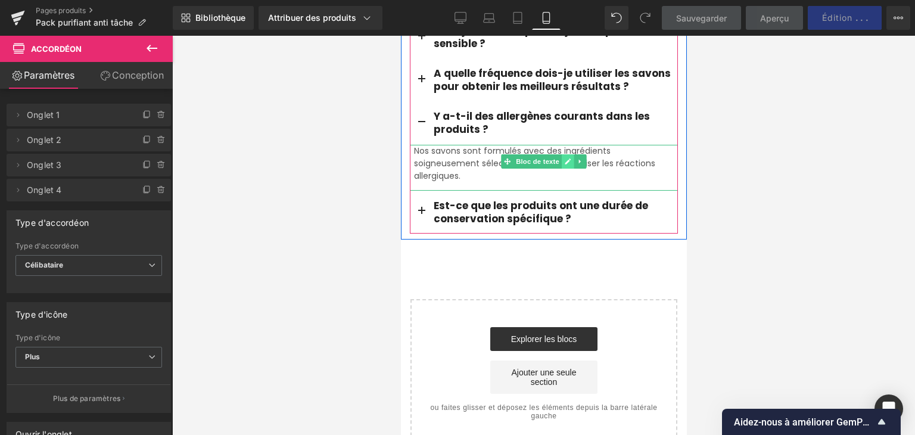
click at [567, 154] on link at bounding box center [567, 161] width 13 height 14
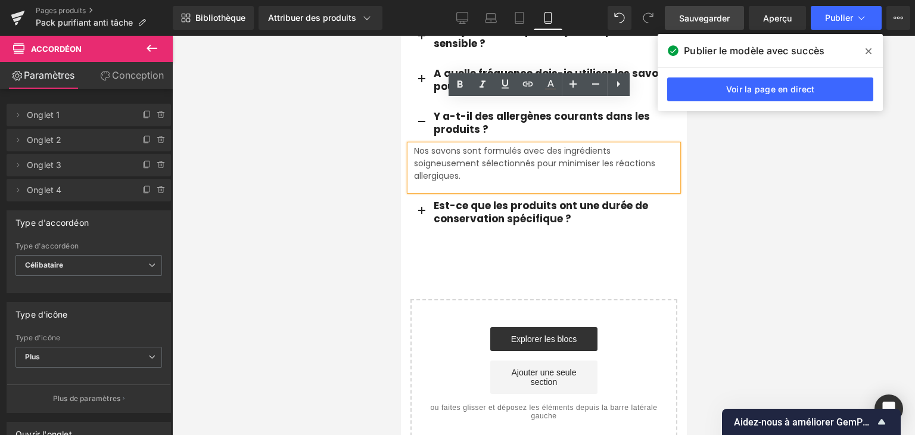
click at [865, 52] on span at bounding box center [868, 51] width 19 height 19
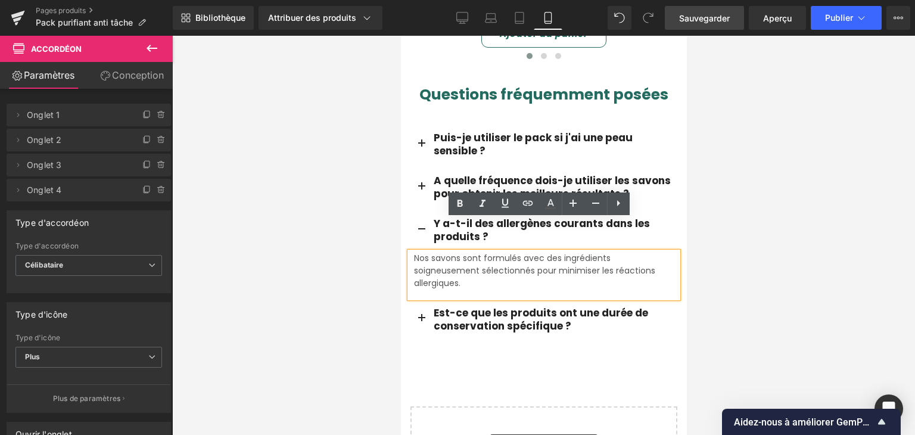
scroll to position [1707, 0]
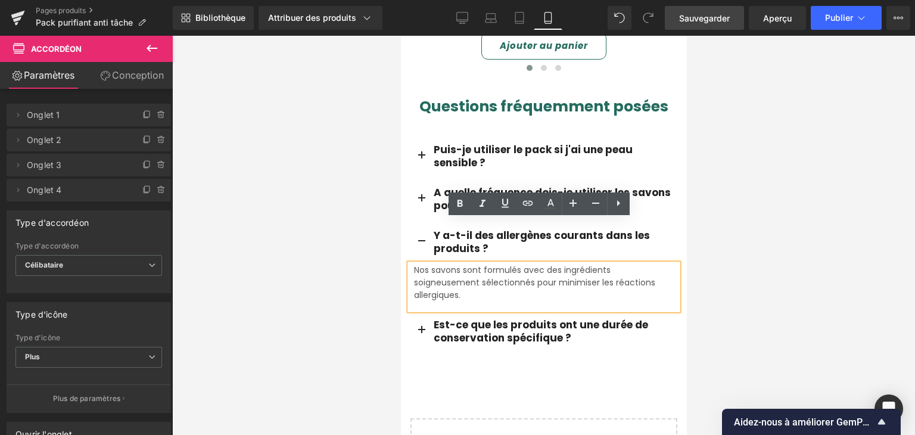
click at [415, 178] on button "button" at bounding box center [421, 199] width 24 height 43
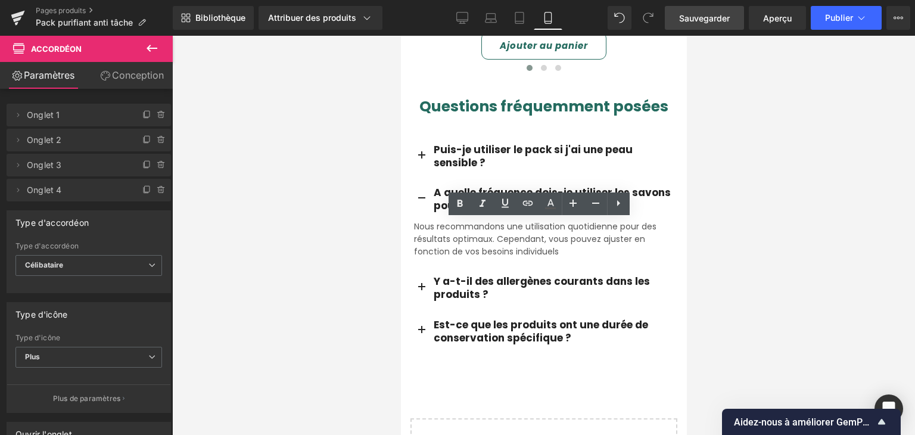
click at [412, 135] on button "button" at bounding box center [421, 156] width 24 height 43
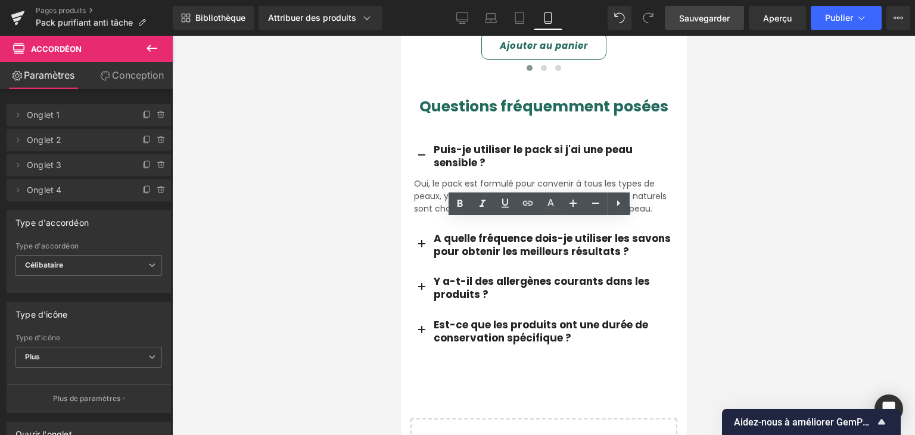
click at [412, 135] on button "button" at bounding box center [421, 156] width 24 height 43
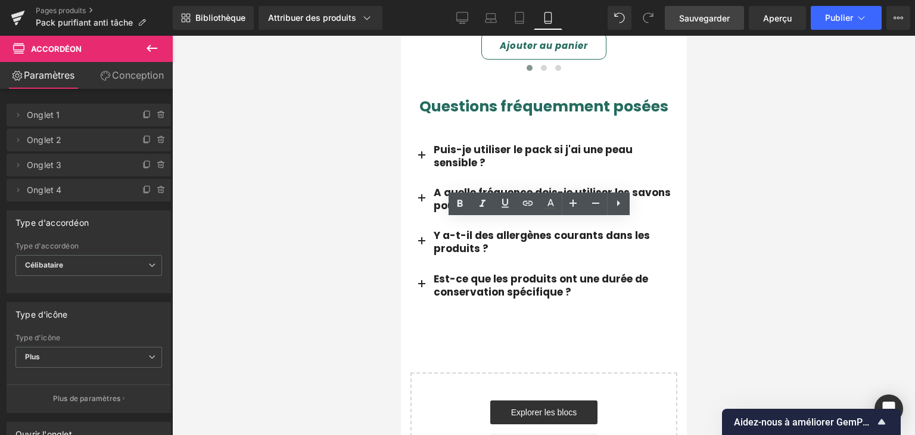
click at [422, 264] on button "button" at bounding box center [421, 285] width 24 height 43
